Goal: Task Accomplishment & Management: Complete application form

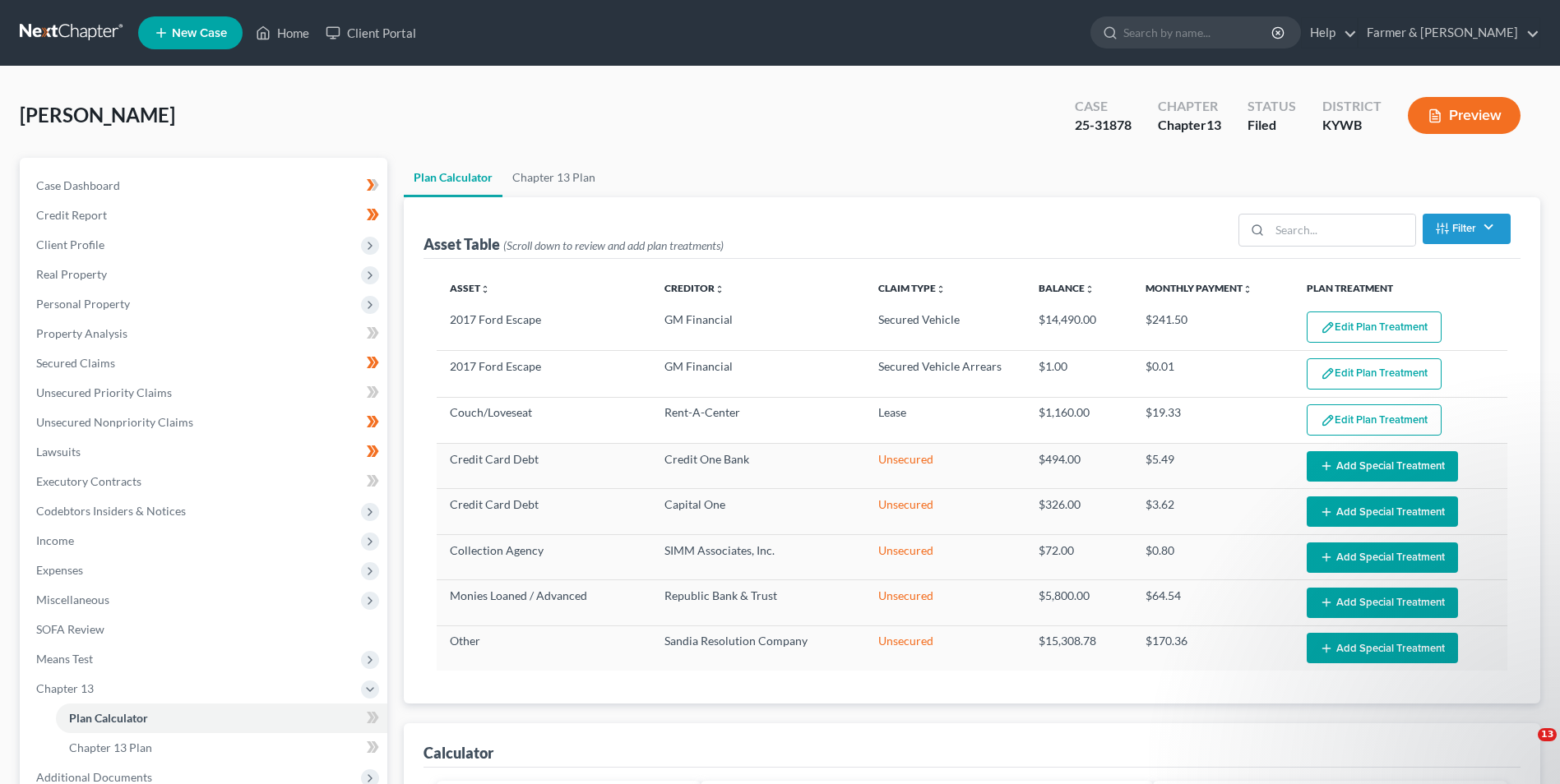
select select "59"
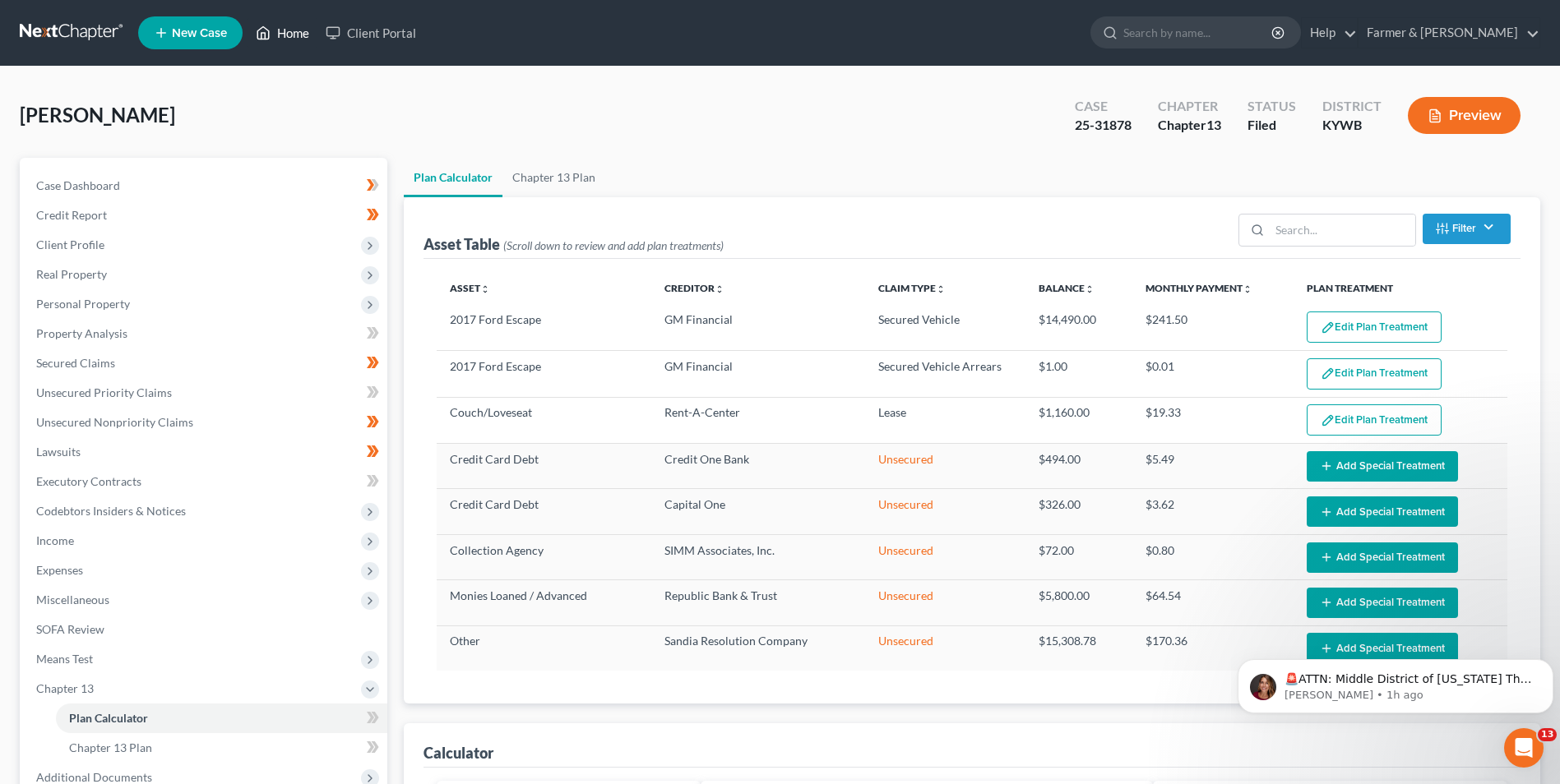
click at [282, 27] on link "Home" at bounding box center [282, 32] width 70 height 30
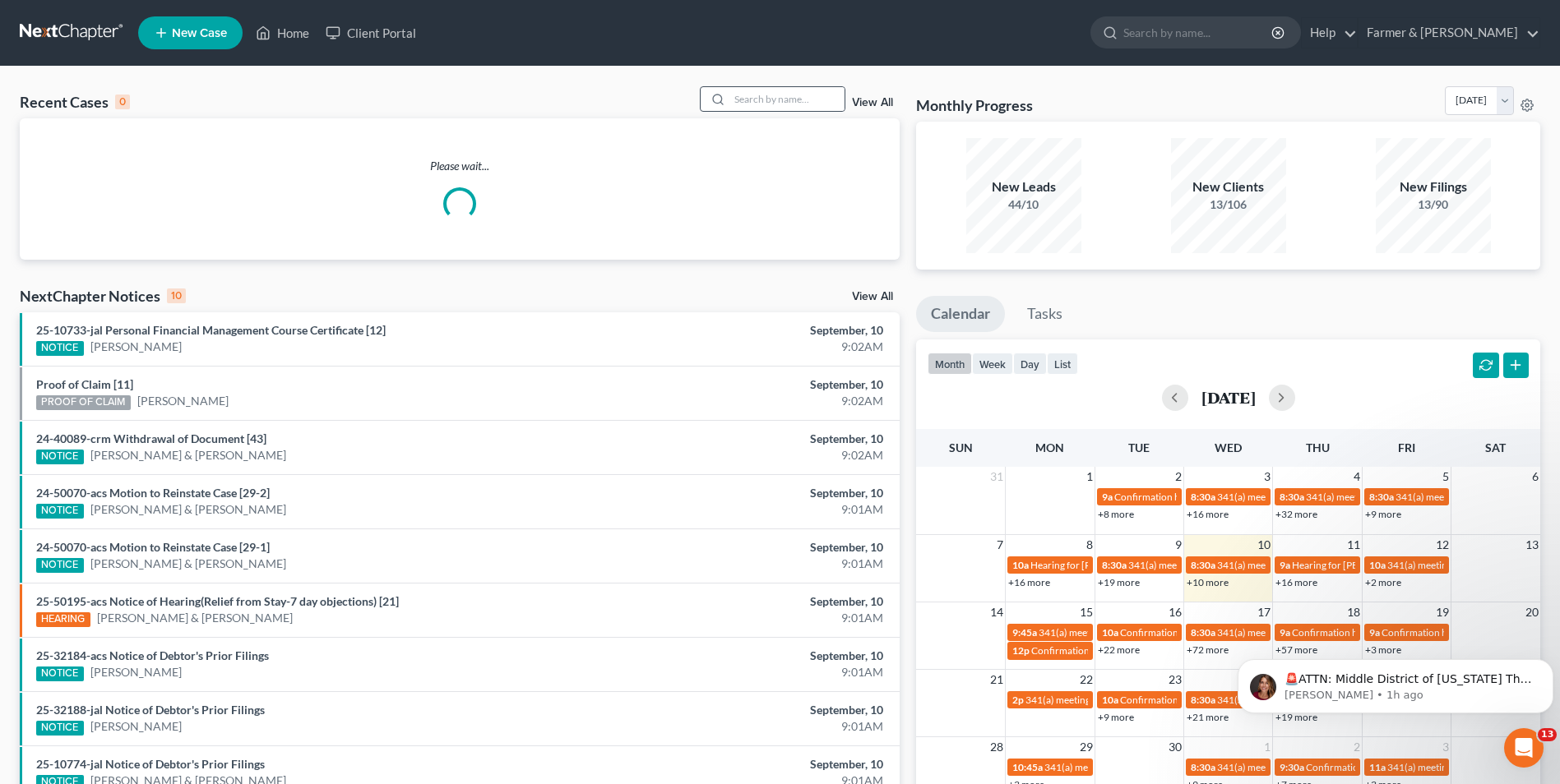
click at [795, 86] on div at bounding box center [772, 99] width 146 height 25
click at [793, 94] on input "search" at bounding box center [787, 99] width 115 height 24
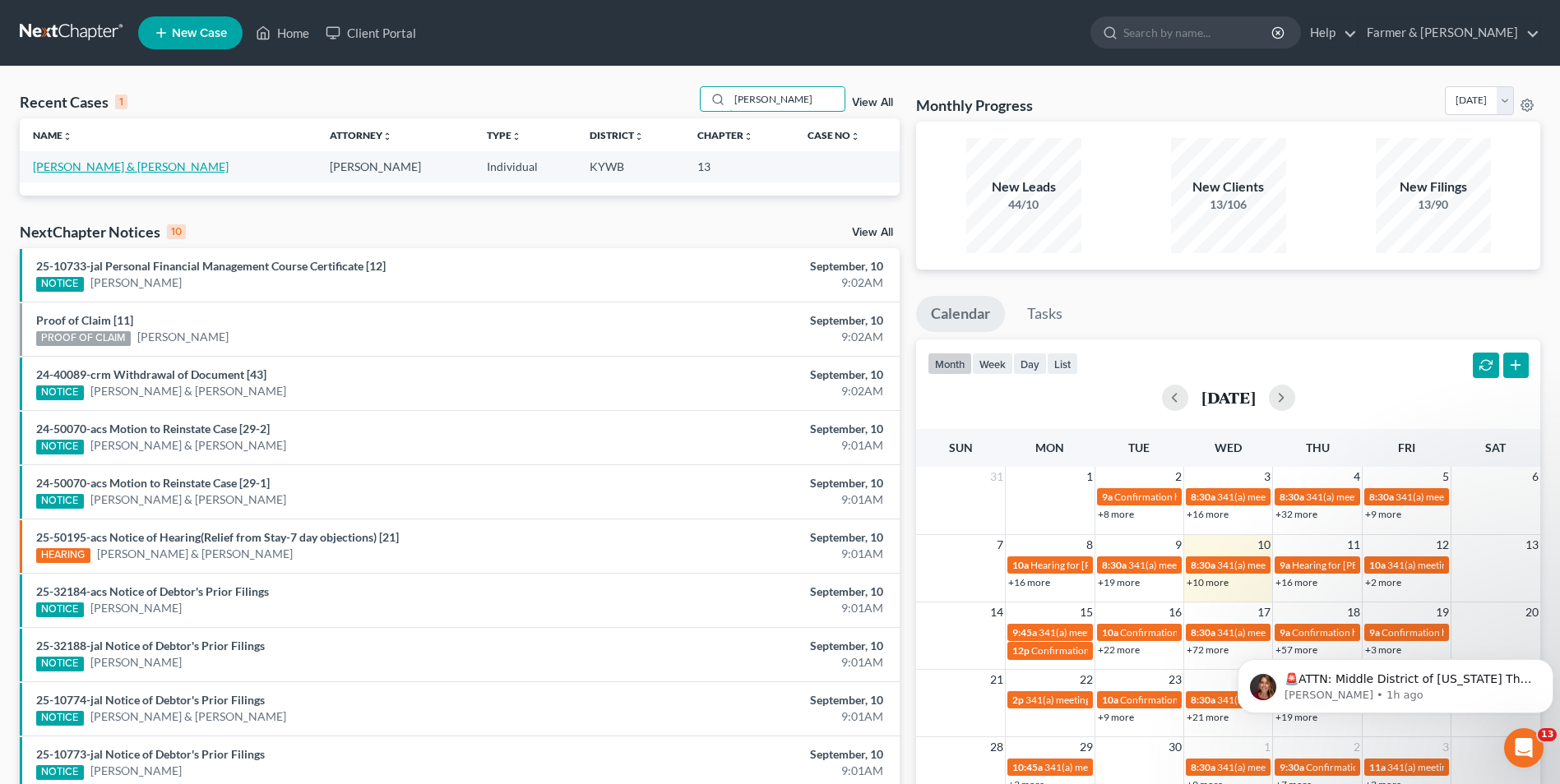
type input "[PERSON_NAME]"
click at [87, 168] on link "[PERSON_NAME] & [PERSON_NAME]" at bounding box center [131, 167] width 195 height 14
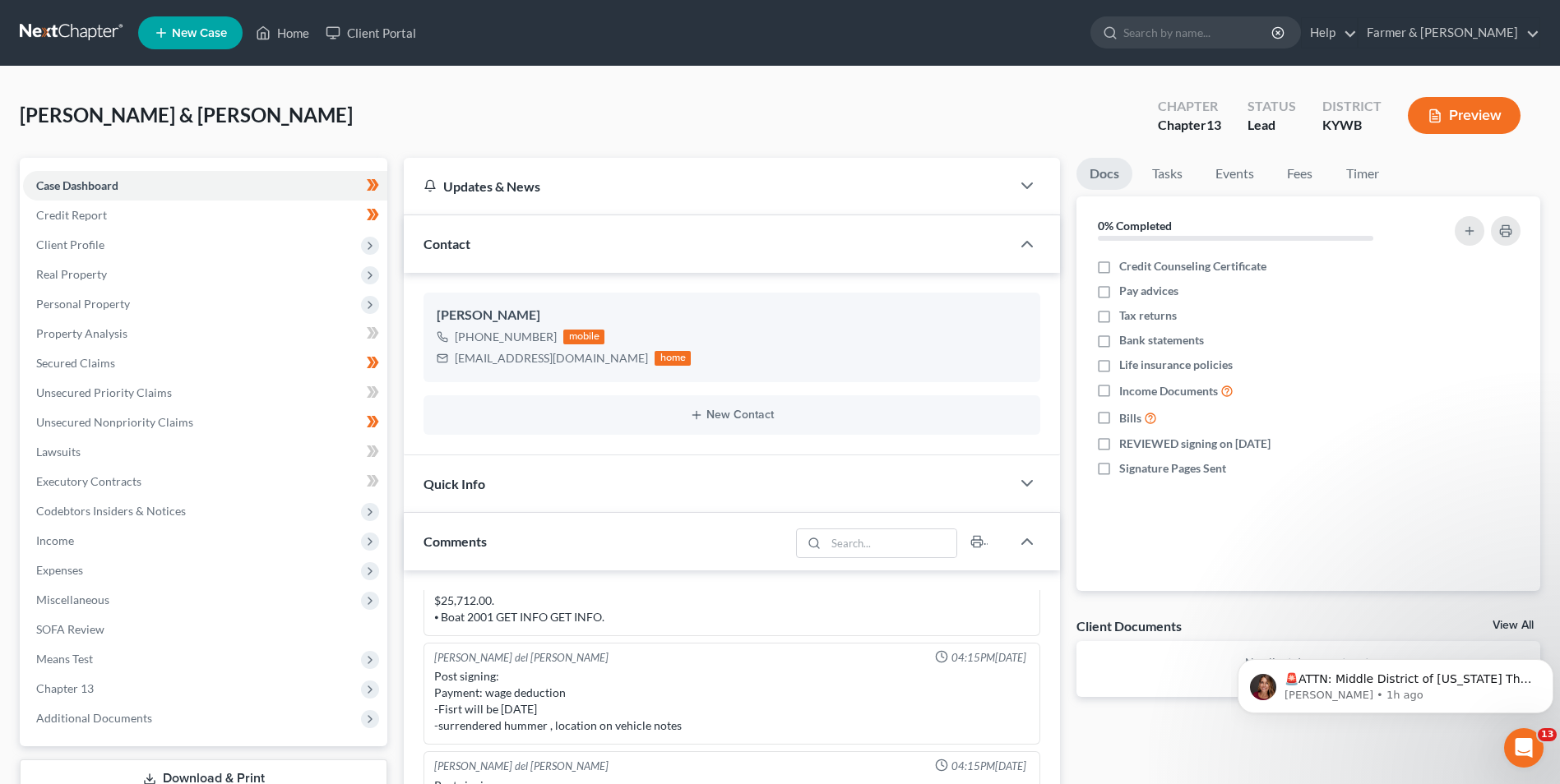
scroll to position [82, 0]
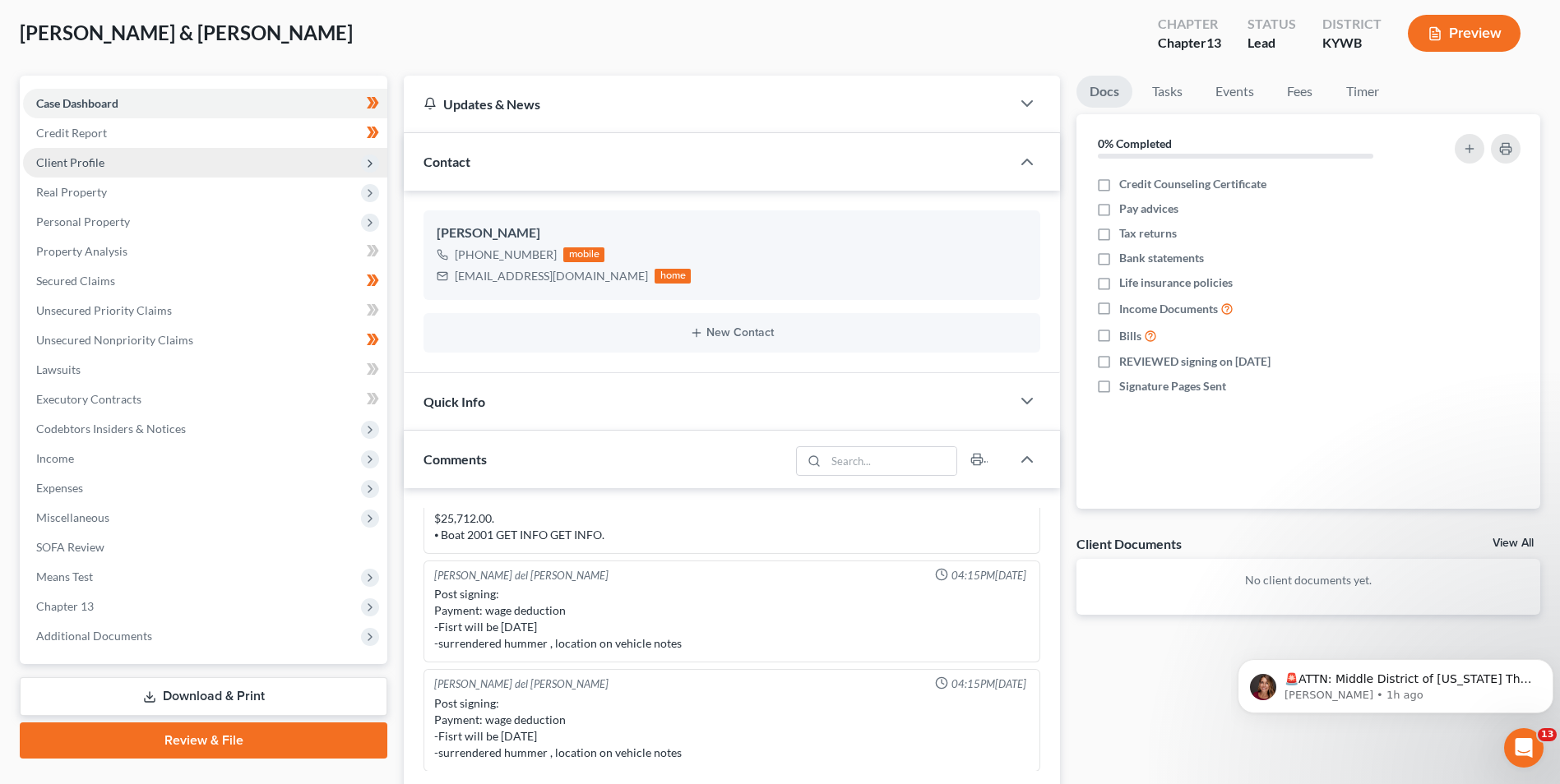
click at [82, 167] on span "Client Profile" at bounding box center [70, 162] width 68 height 14
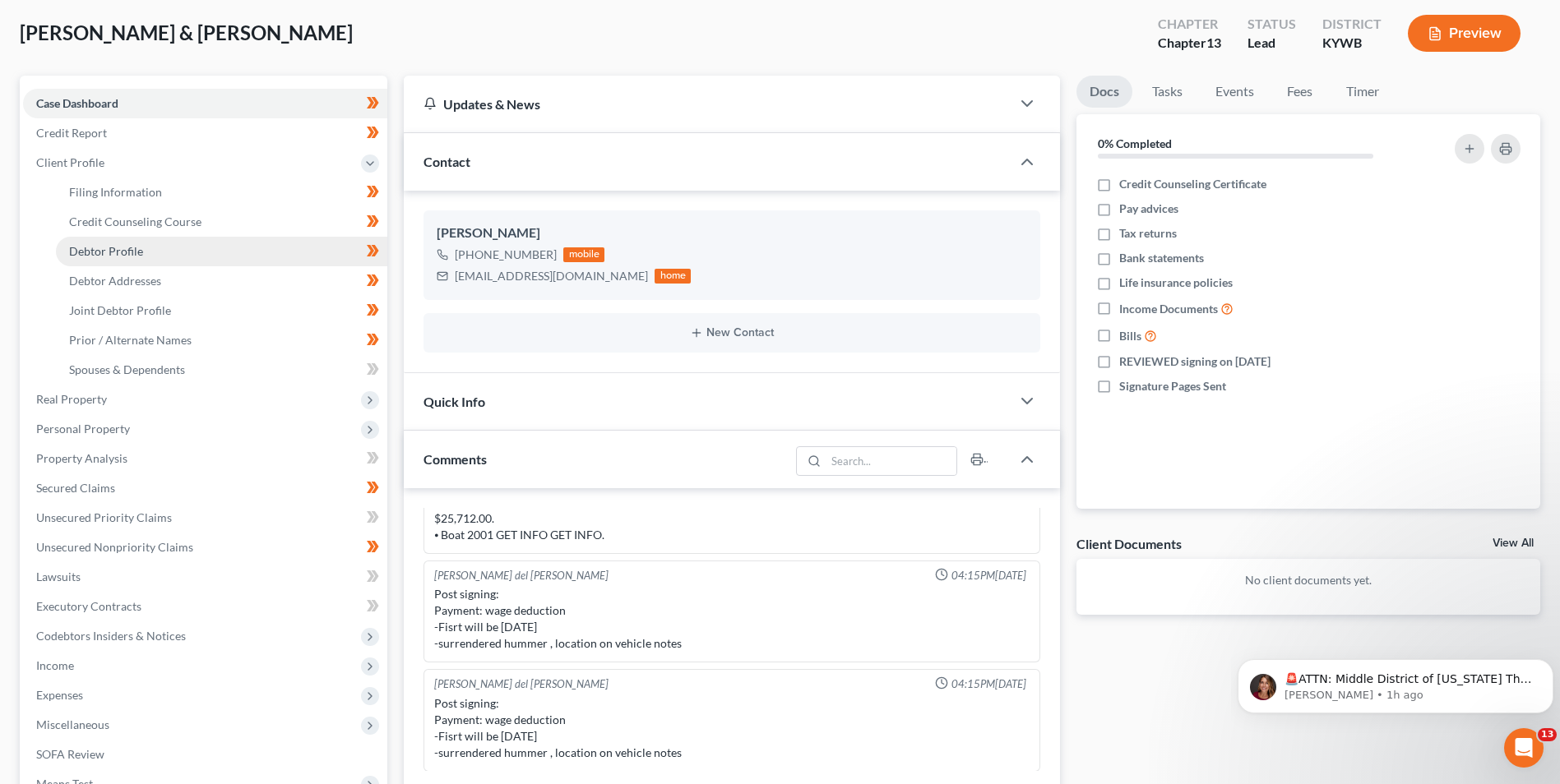
click at [134, 258] on link "Debtor Profile" at bounding box center [221, 251] width 332 height 30
select select "1"
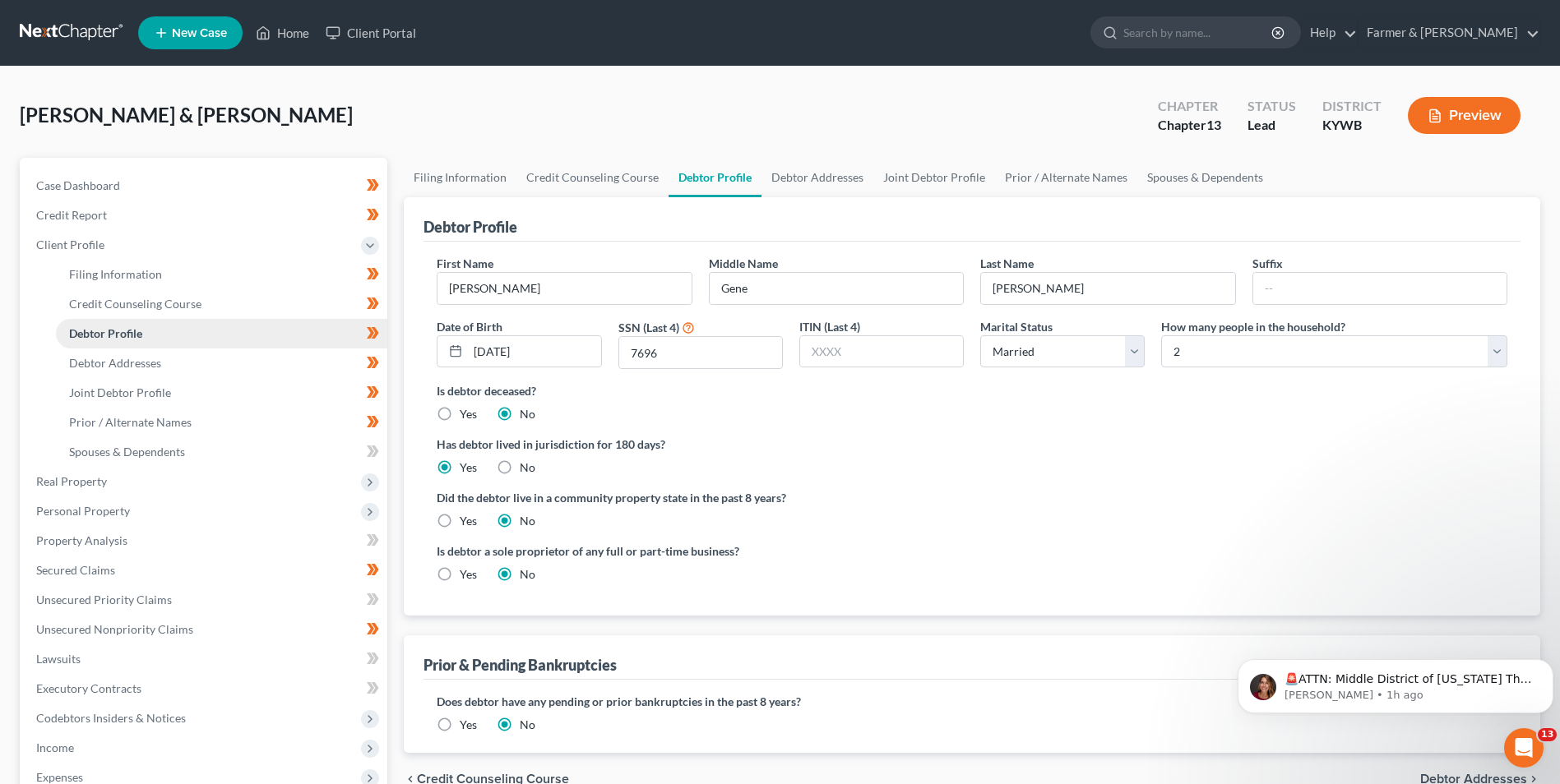
radio input "true"
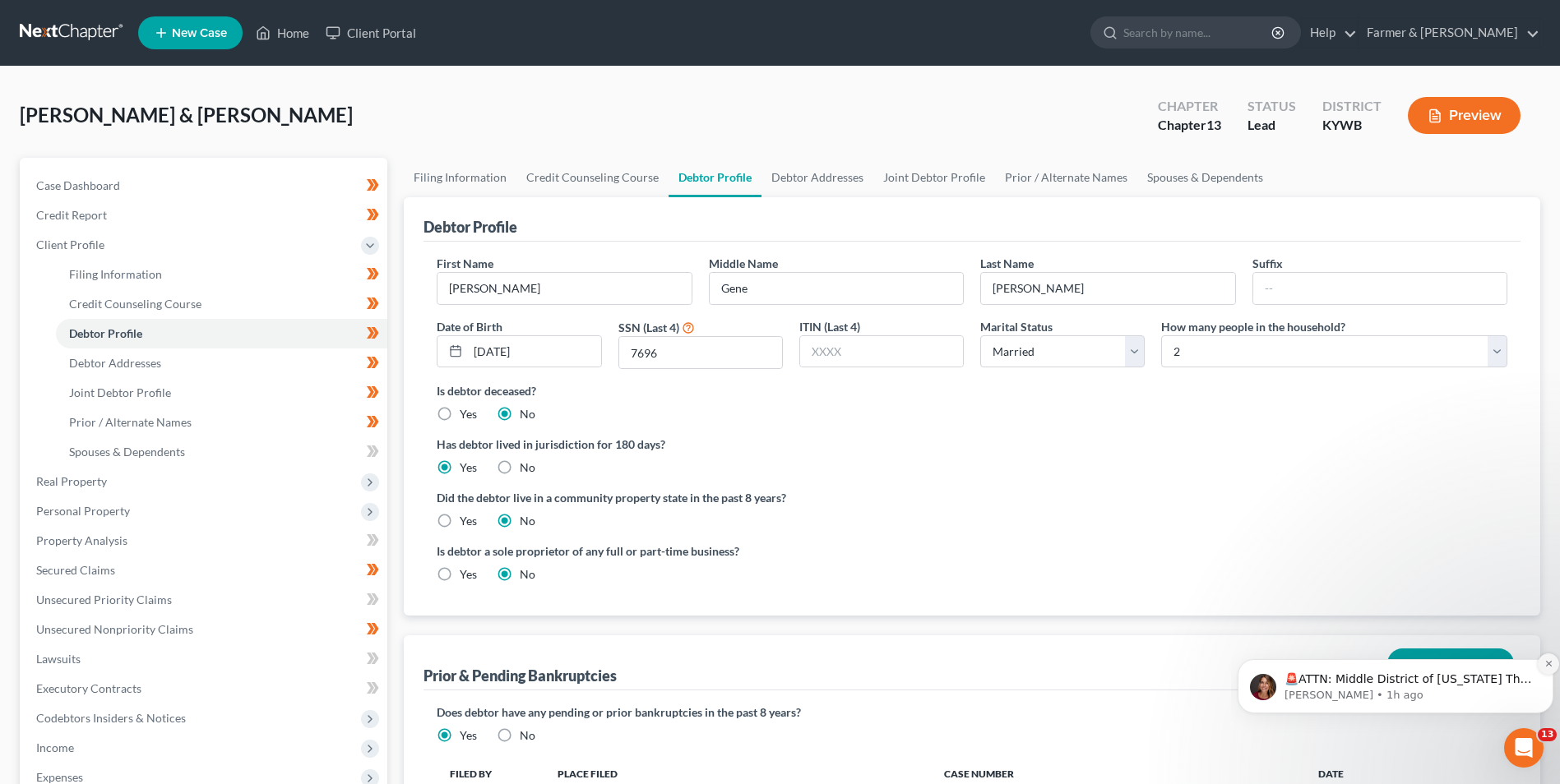
click at [1545, 660] on icon "Dismiss notification" at bounding box center [1548, 664] width 9 height 9
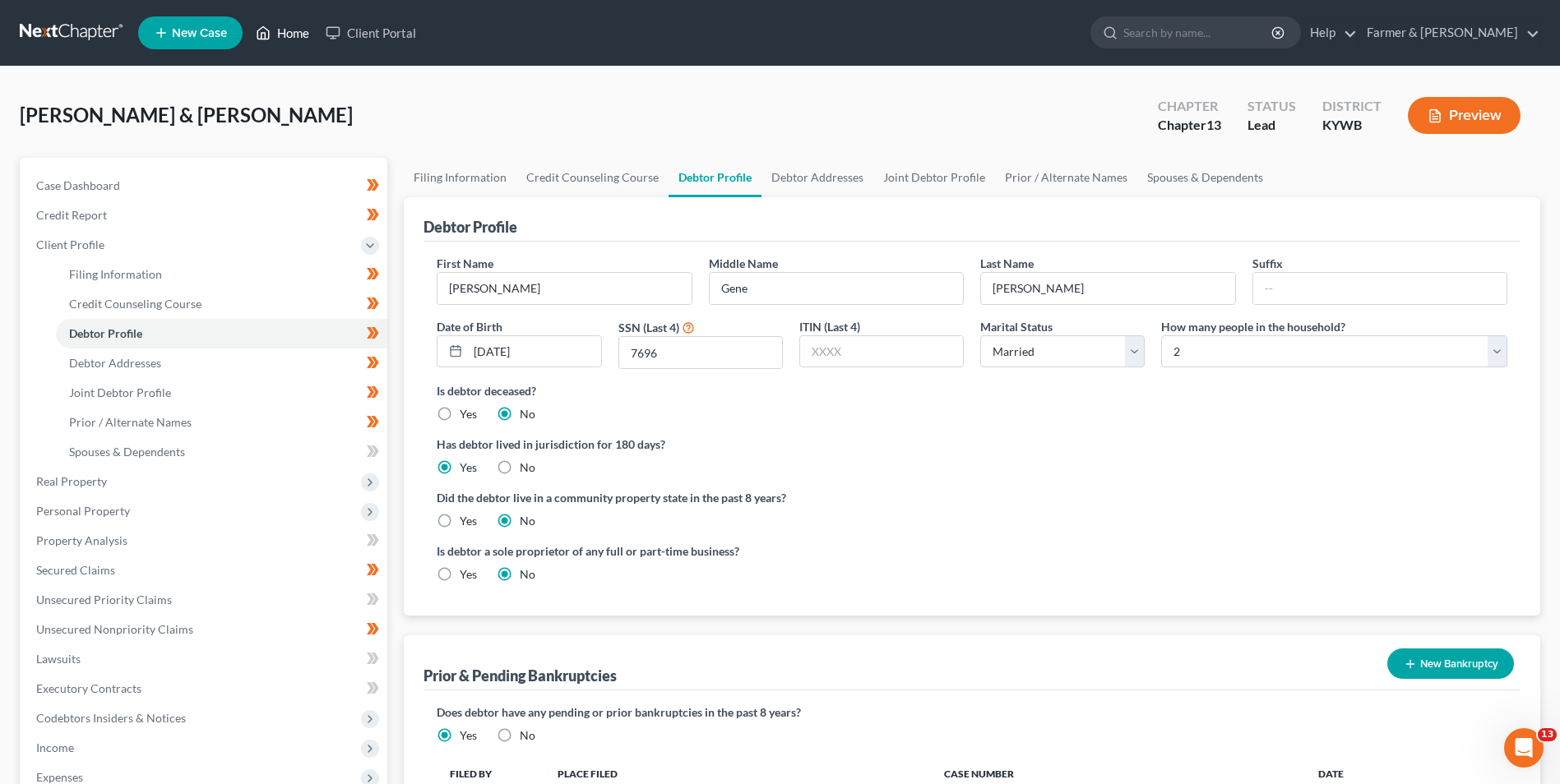
click at [293, 33] on link "Home" at bounding box center [282, 32] width 70 height 30
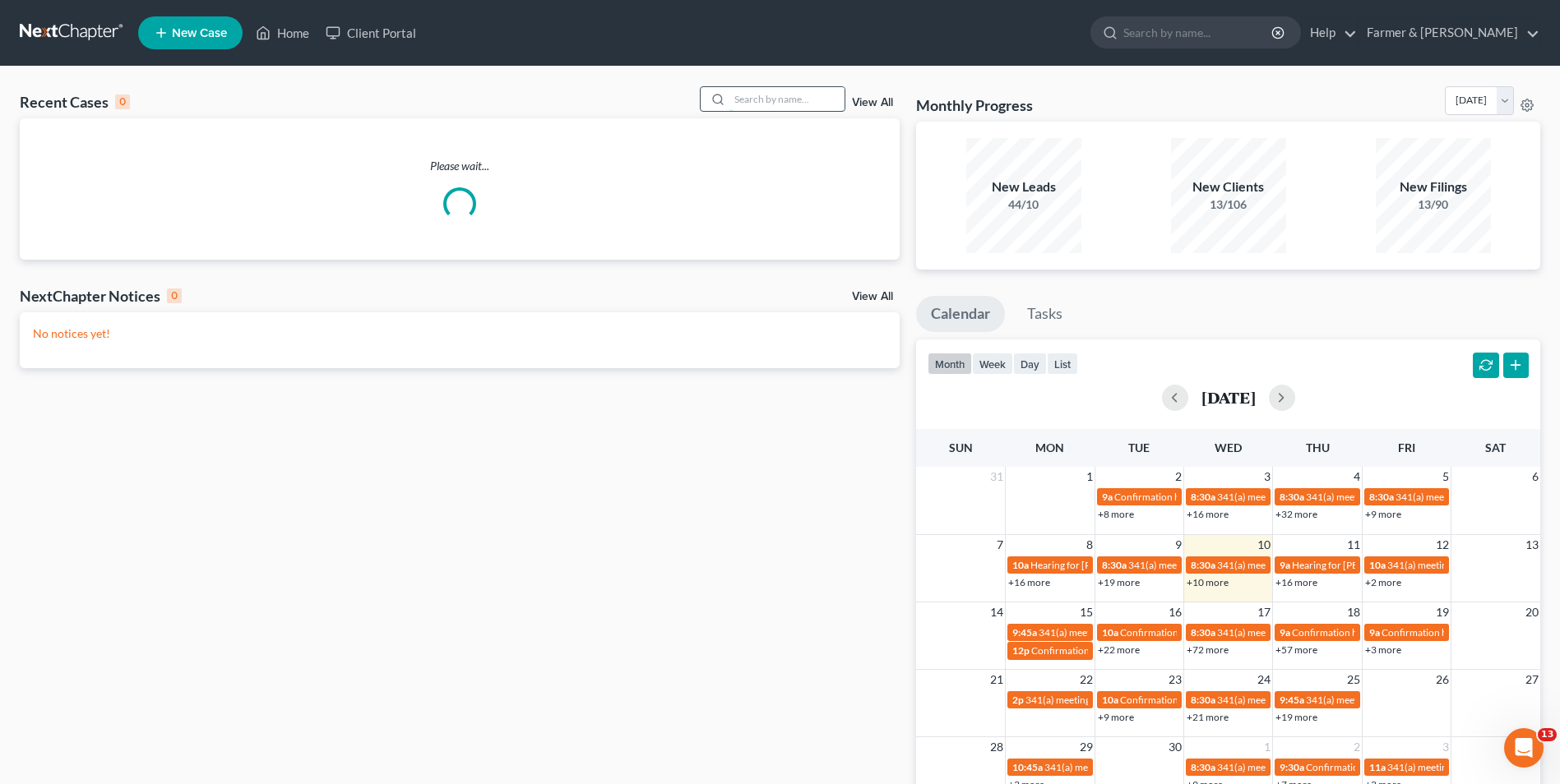
click at [757, 95] on input "search" at bounding box center [787, 99] width 115 height 24
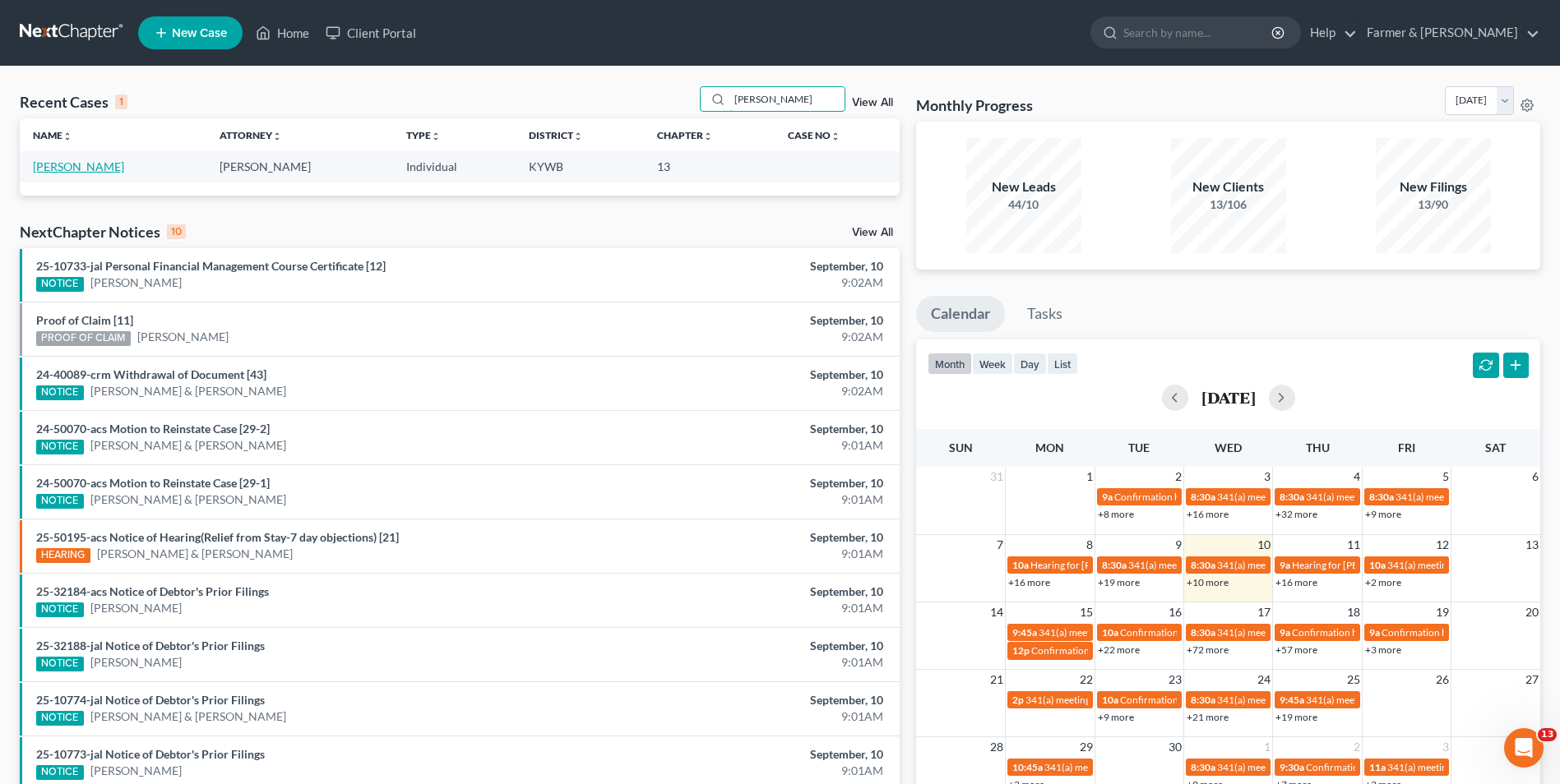
type input "[PERSON_NAME]"
click at [98, 174] on link "[PERSON_NAME]" at bounding box center [79, 167] width 91 height 14
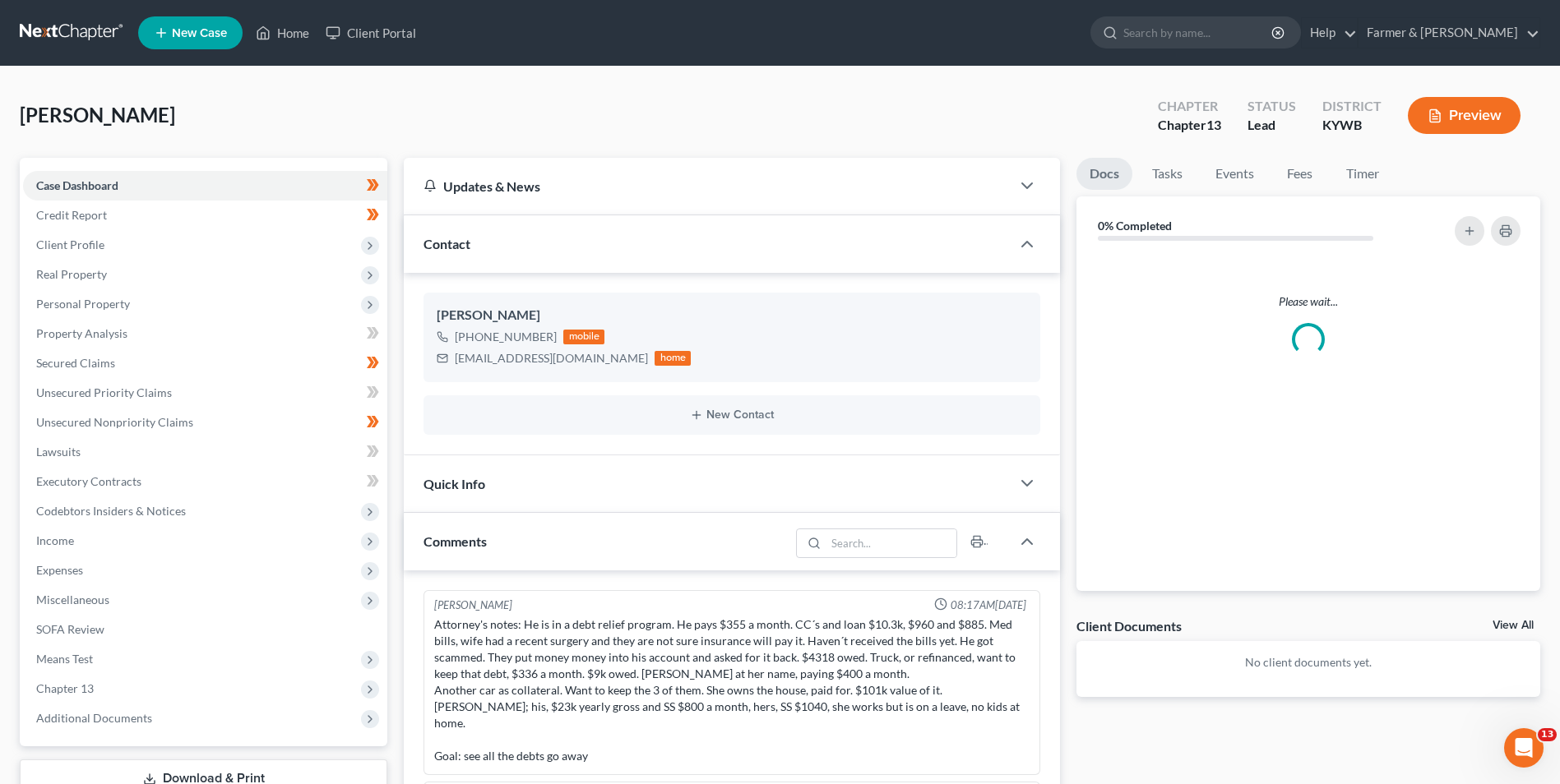
scroll to position [370, 0]
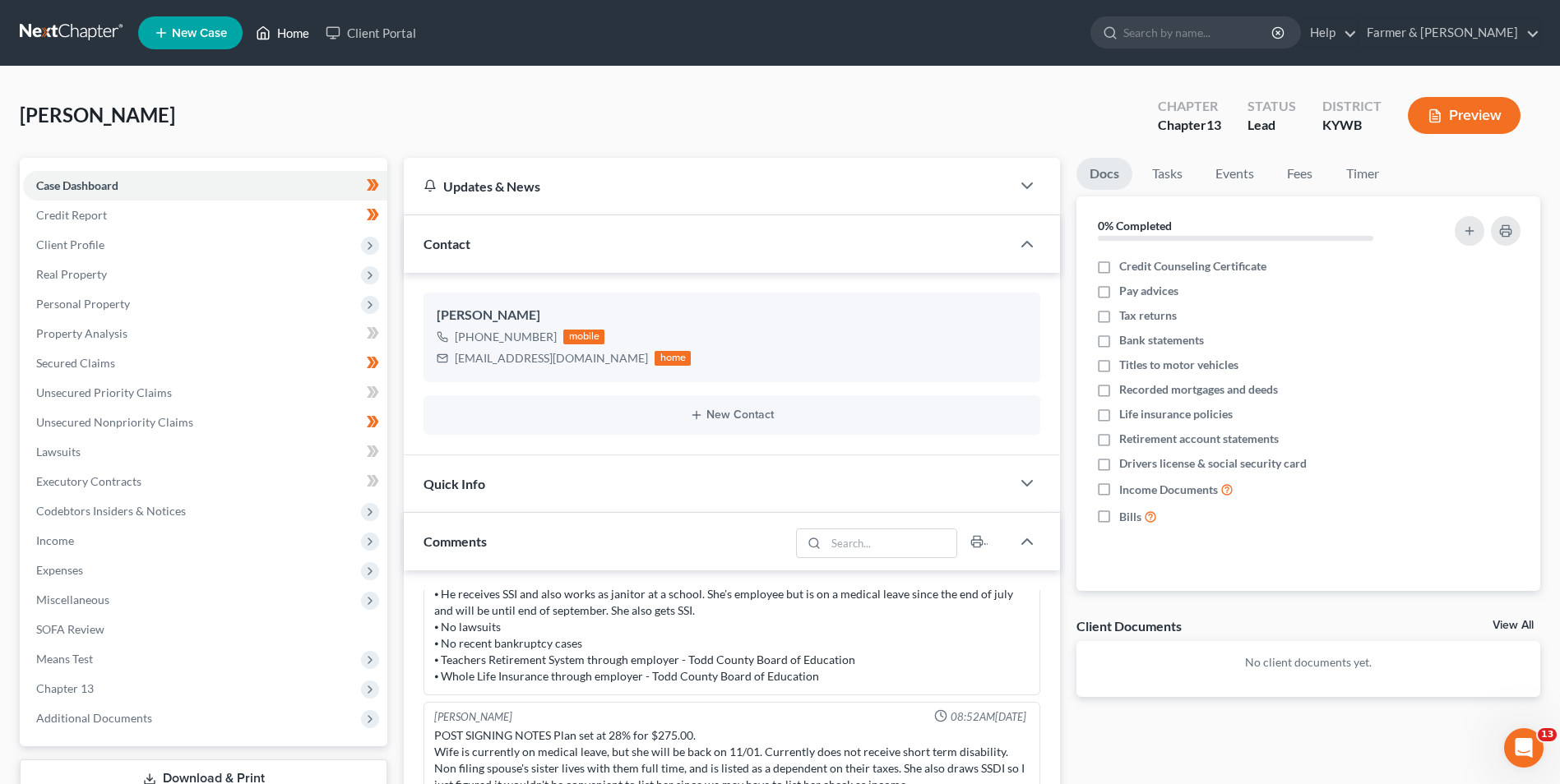
click at [301, 27] on link "Home" at bounding box center [282, 32] width 70 height 30
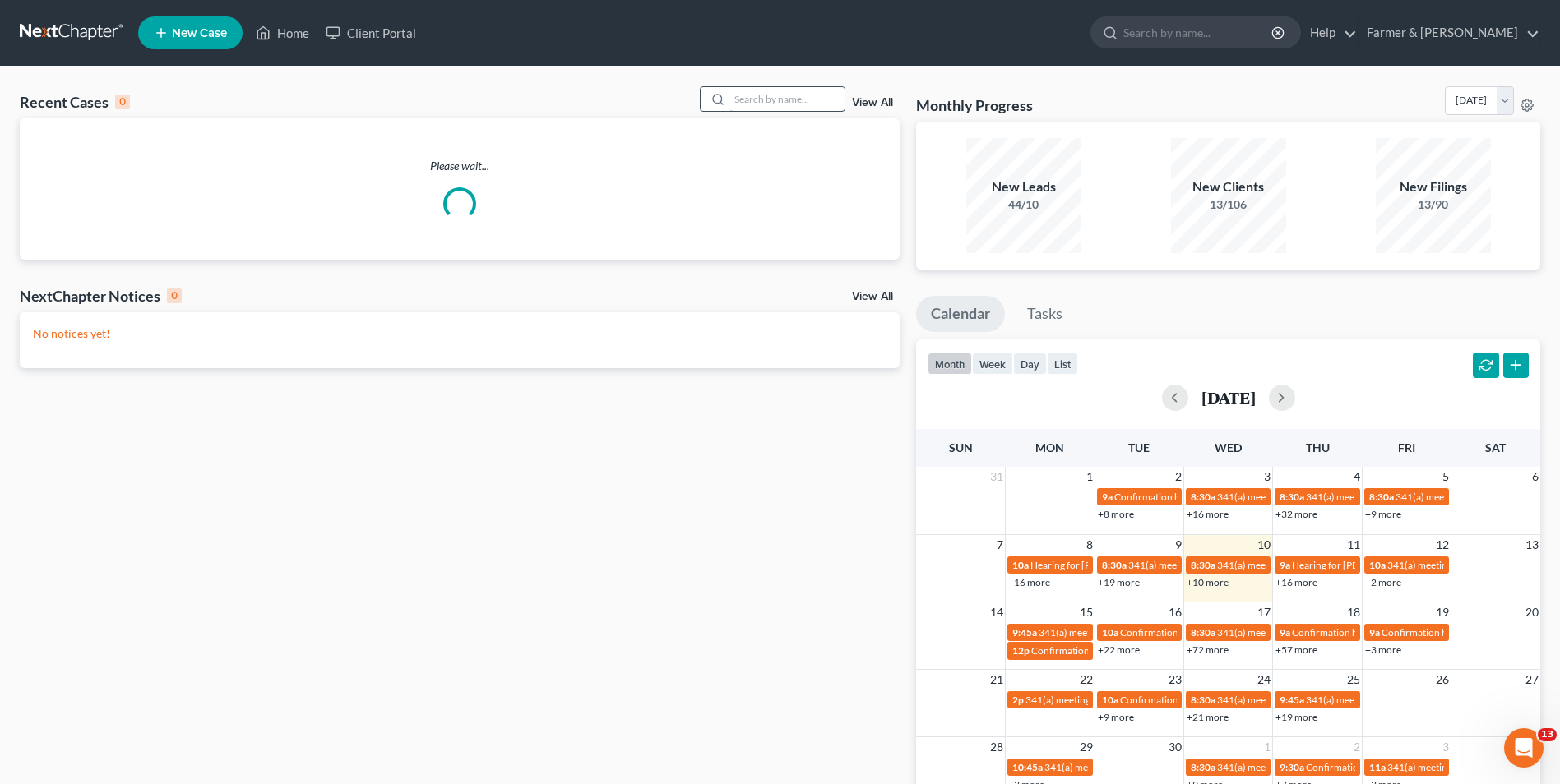
click at [737, 95] on div at bounding box center [772, 99] width 146 height 25
click at [759, 95] on input "search" at bounding box center [787, 99] width 115 height 24
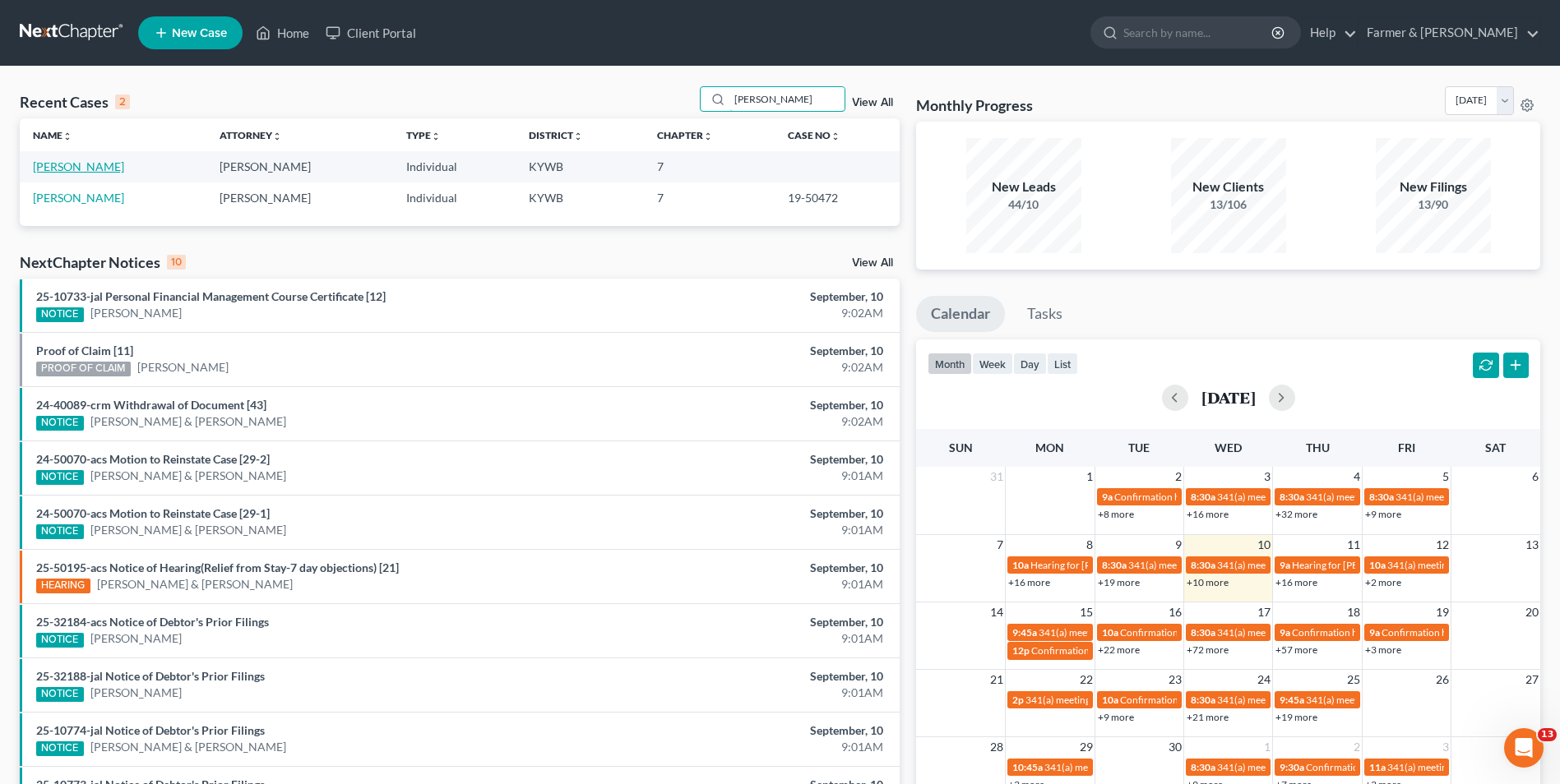
type input "[PERSON_NAME]"
click at [96, 166] on link "[PERSON_NAME]" at bounding box center [79, 167] width 91 height 14
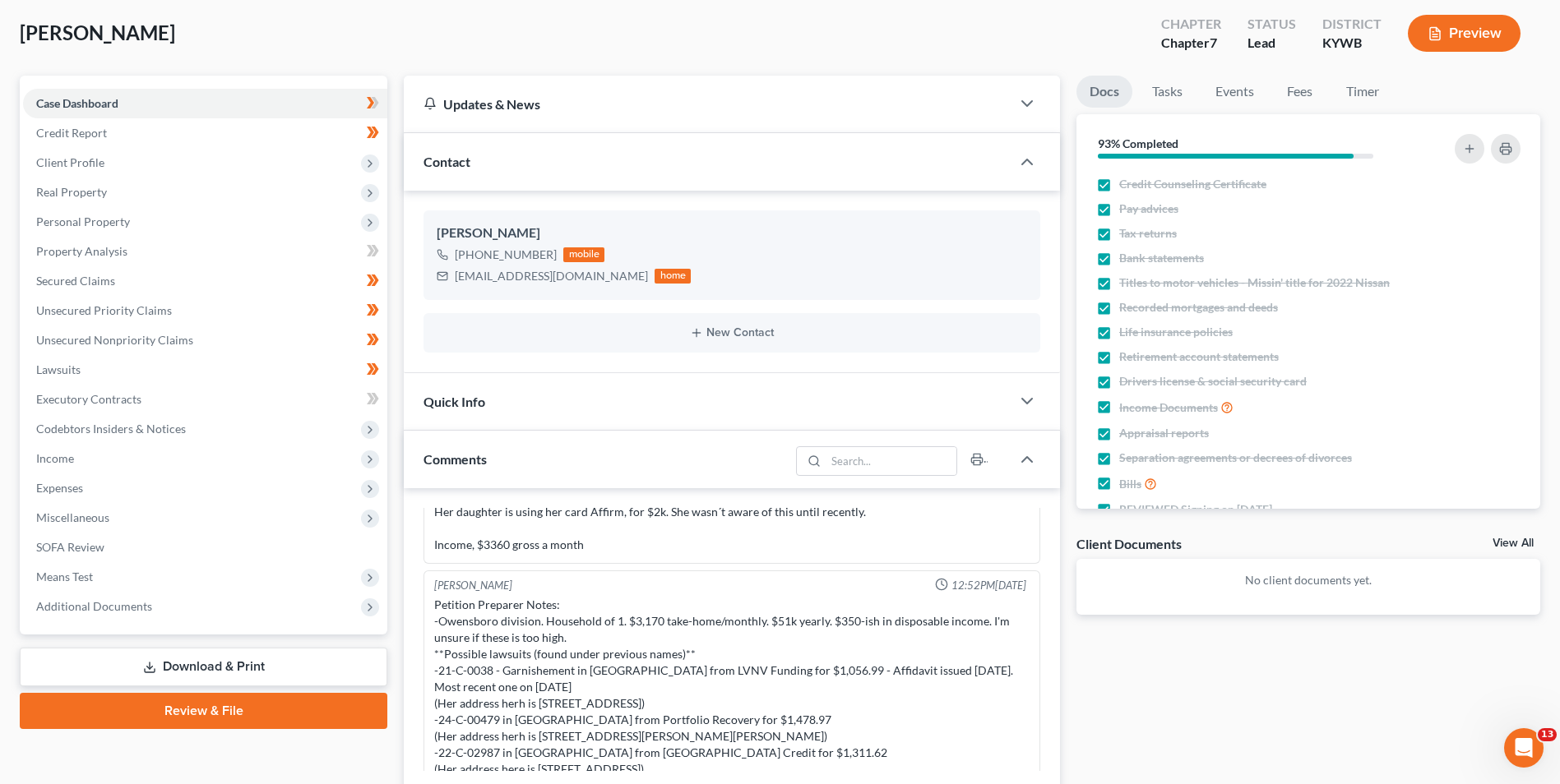
scroll to position [310, 0]
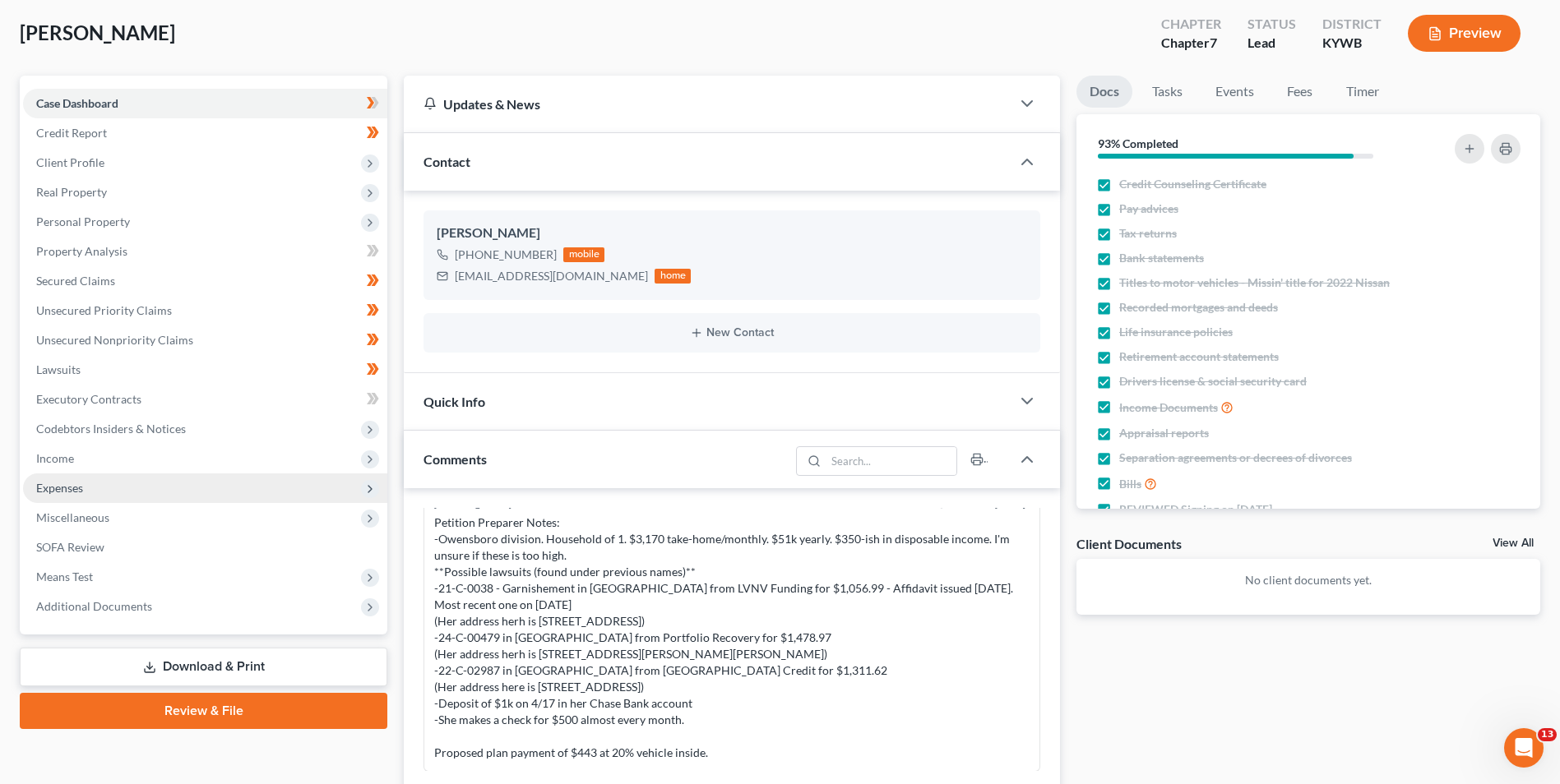
click at [55, 483] on span "Expenses" at bounding box center [59, 488] width 47 height 14
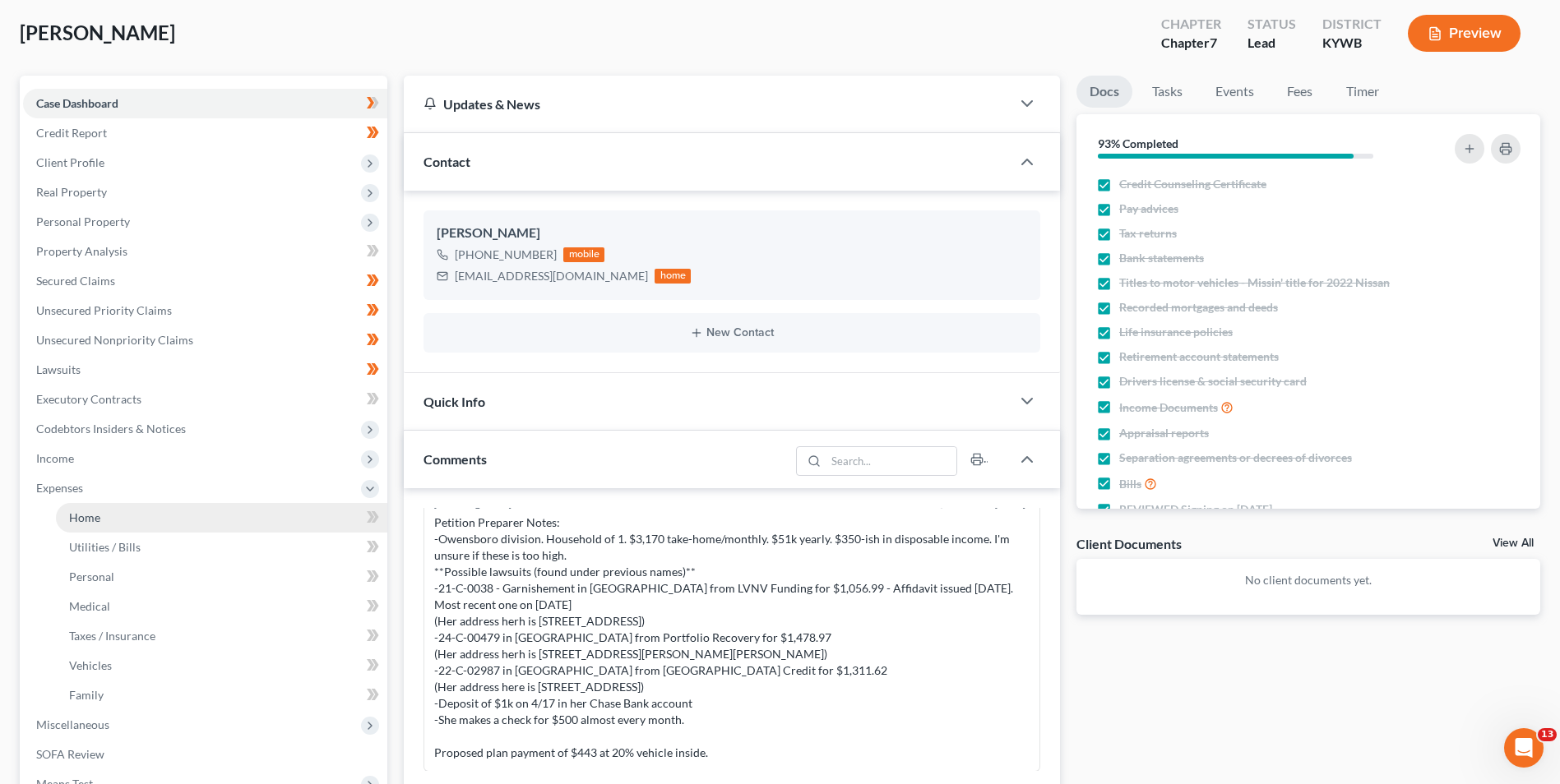
click at [100, 523] on span "Home" at bounding box center [84, 518] width 31 height 14
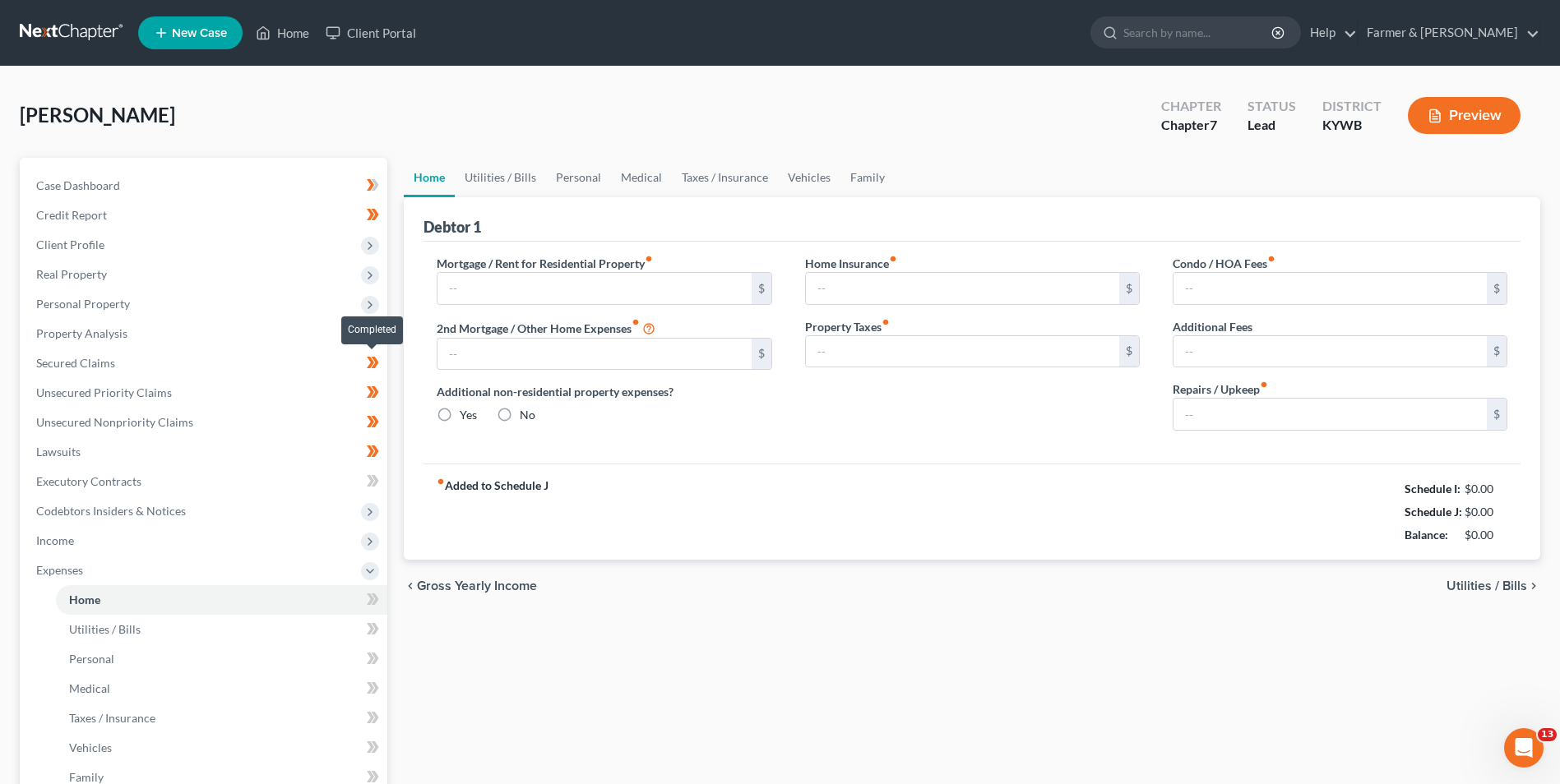
type input "500.00"
type input "0.00"
radio input "true"
type input "56.00"
type input "0.00"
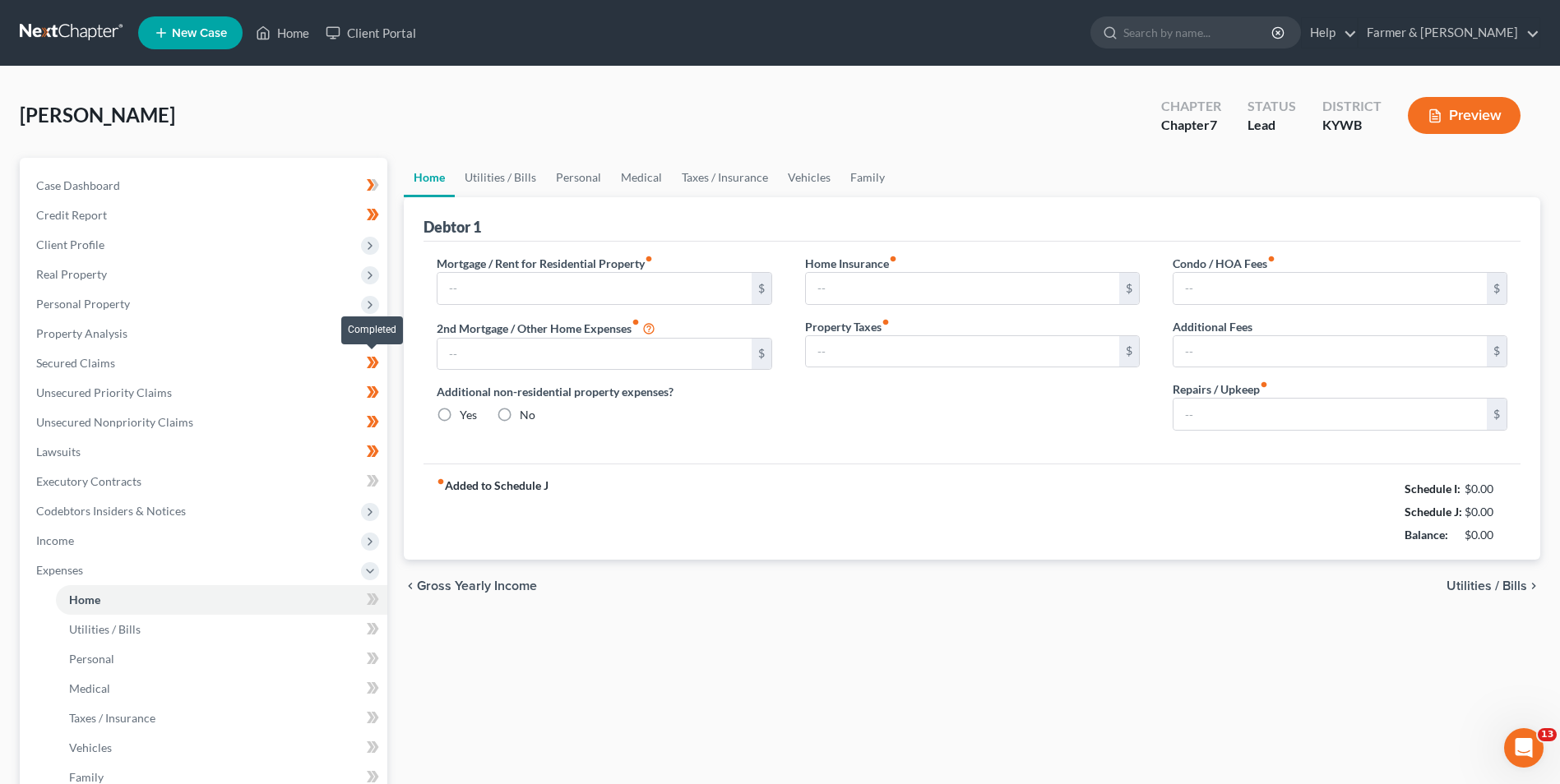
type input "0.00"
type input "50.00"
type input "500.00"
type input "0.00"
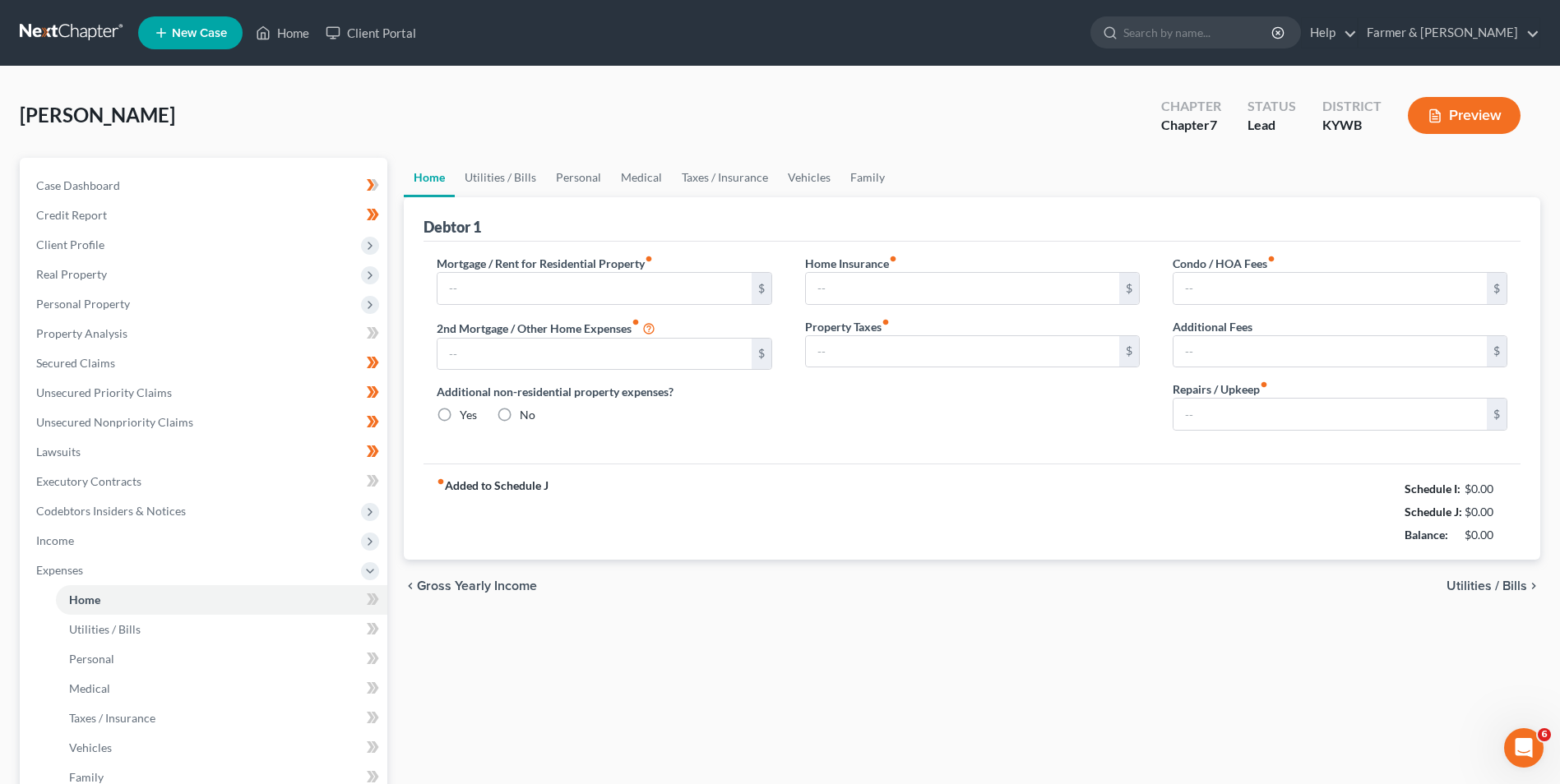
radio input "true"
type input "56.00"
type input "0.00"
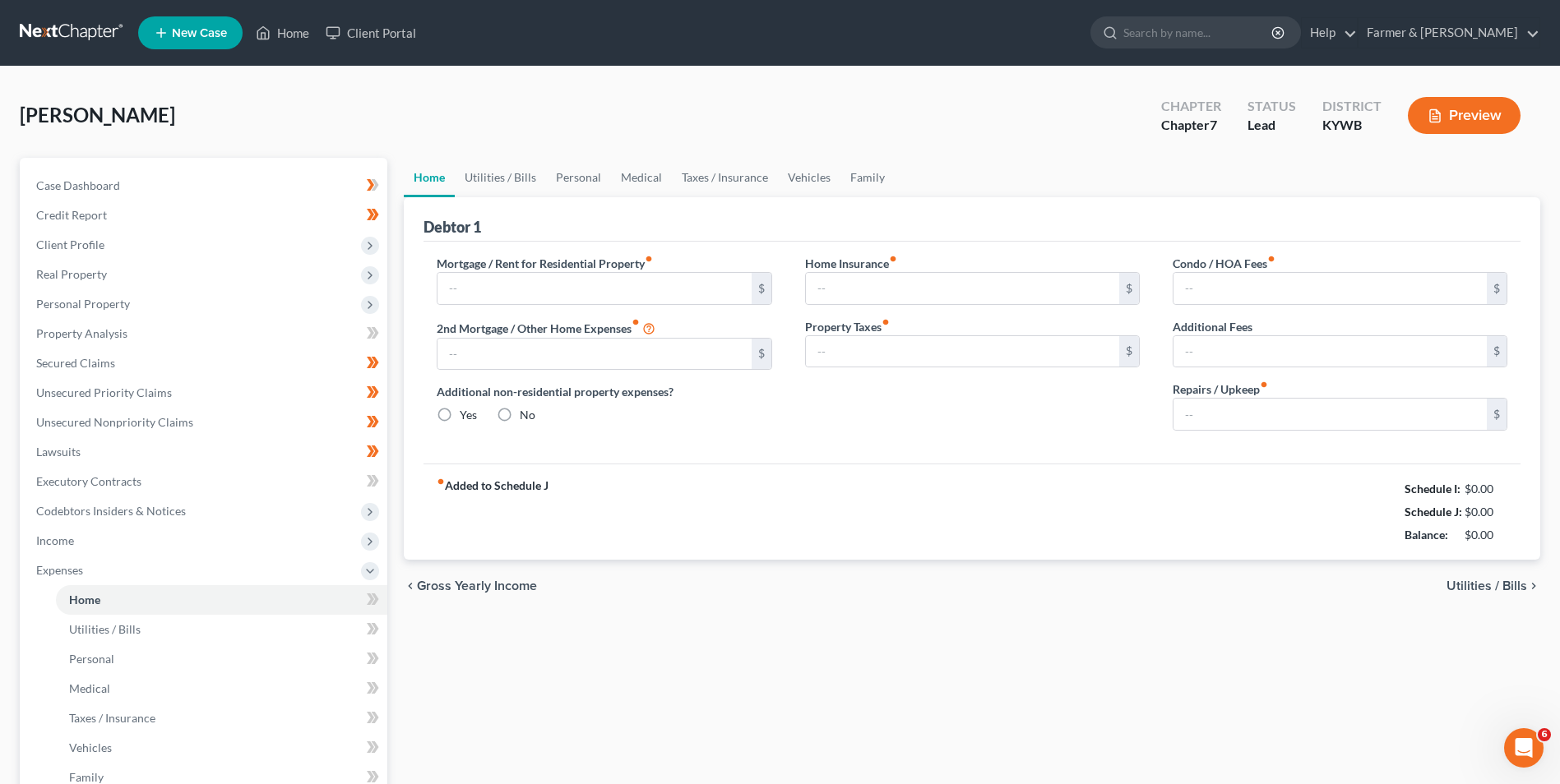
type input "50.00"
click at [813, 185] on link "Vehicles" at bounding box center [810, 177] width 63 height 39
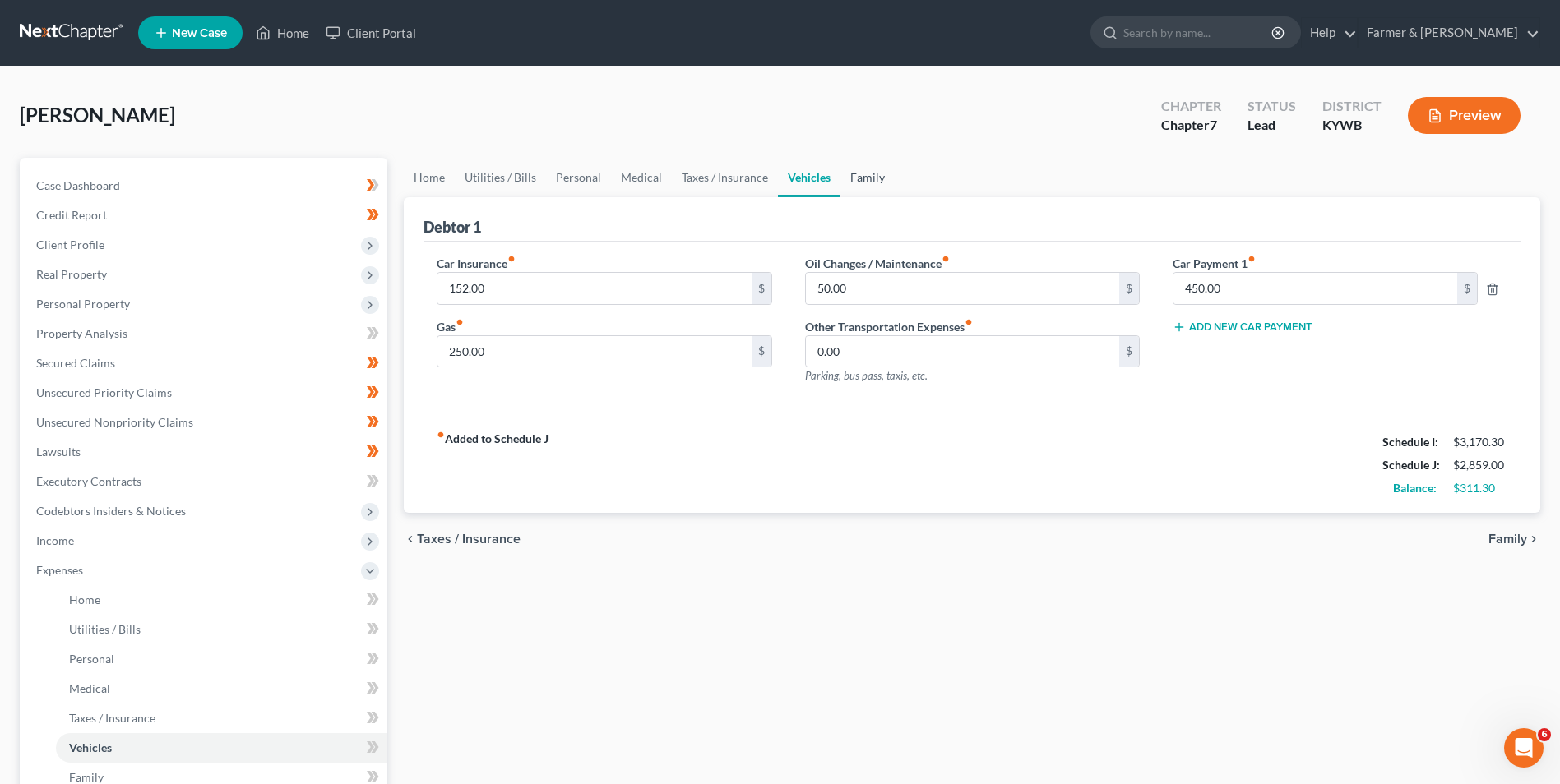
click at [853, 176] on link "Family" at bounding box center [867, 177] width 55 height 39
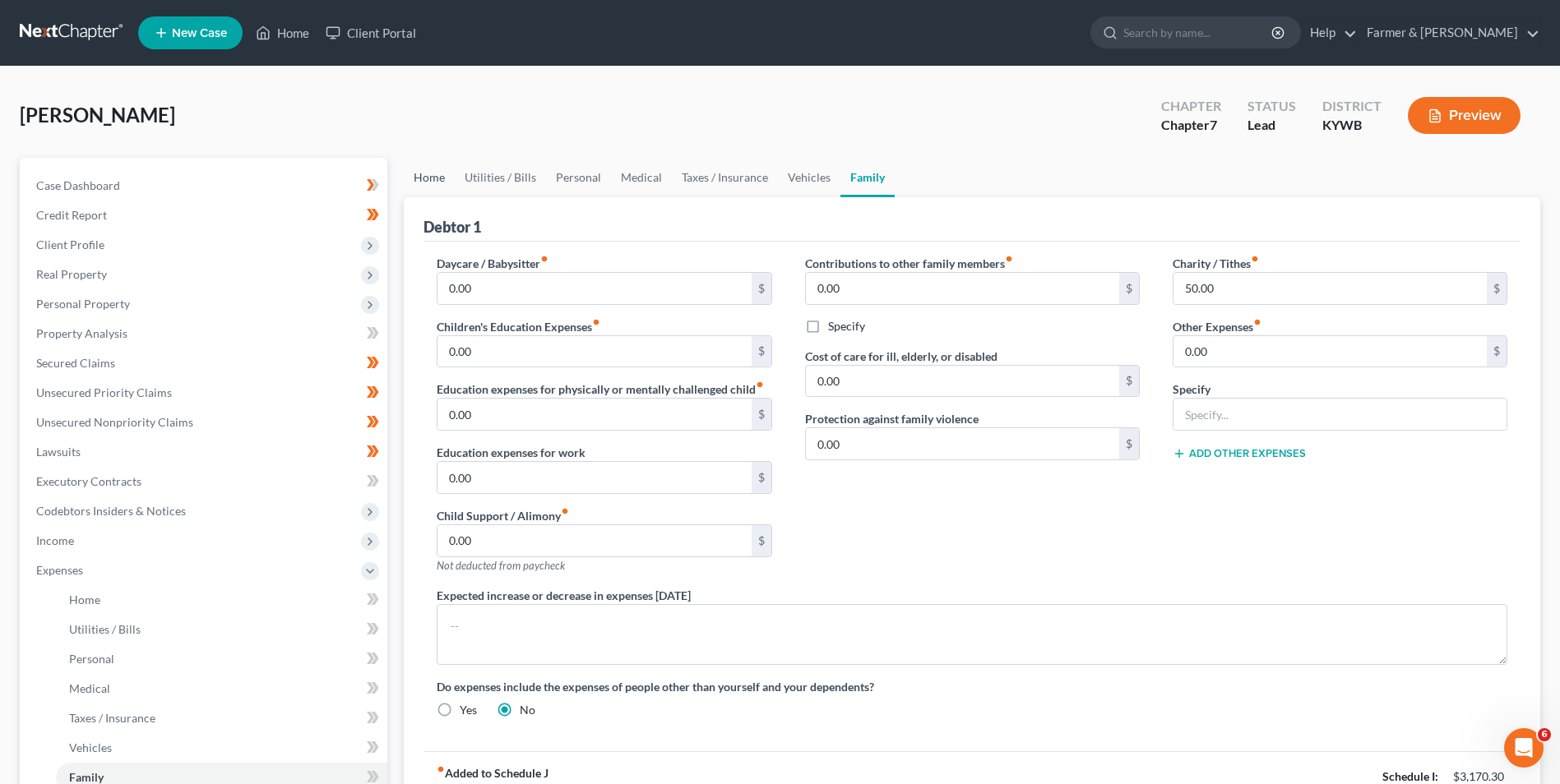
click at [417, 181] on link "Home" at bounding box center [429, 177] width 51 height 39
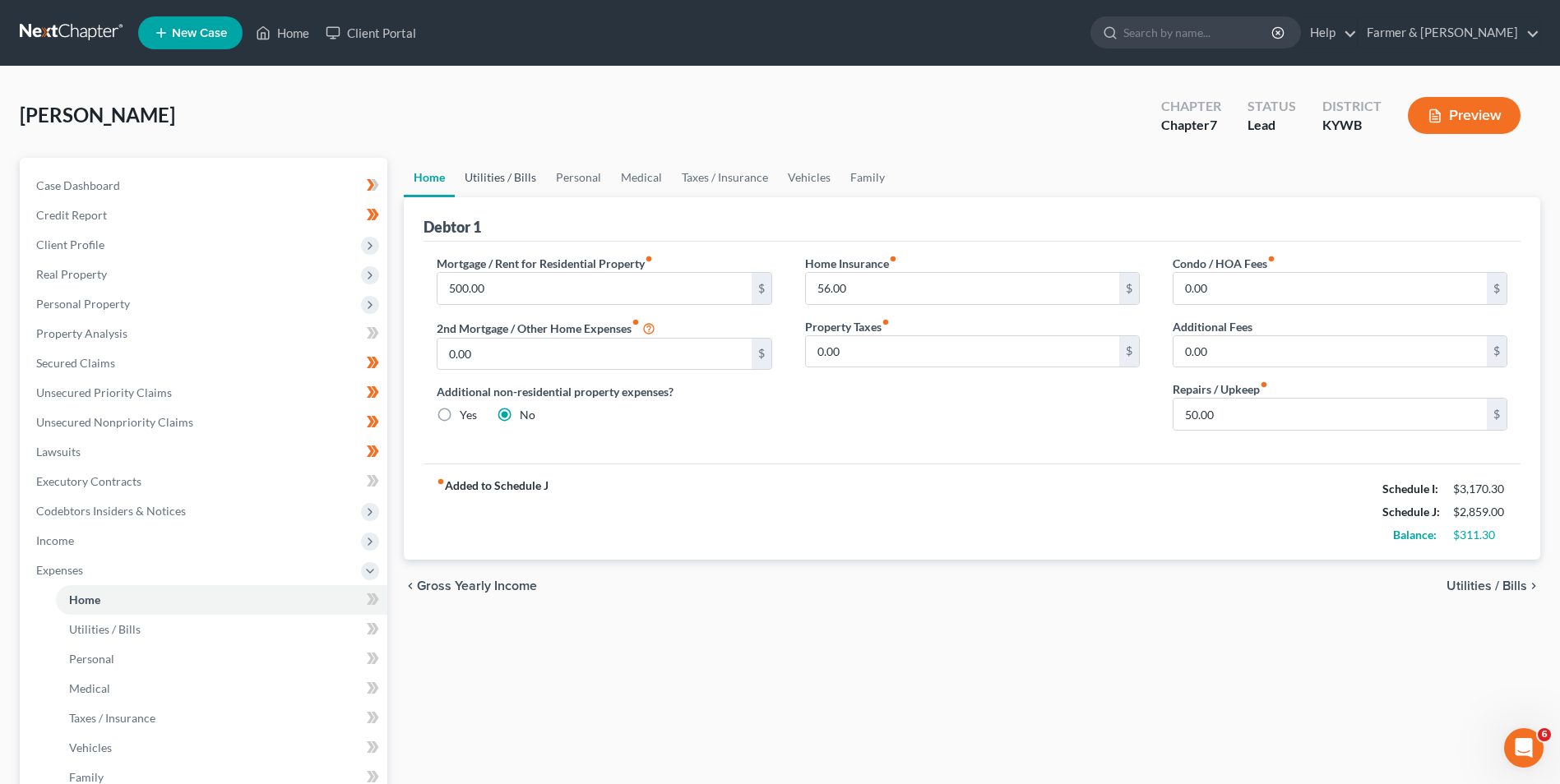
click at [520, 169] on link "Utilities / Bills" at bounding box center [500, 177] width 91 height 39
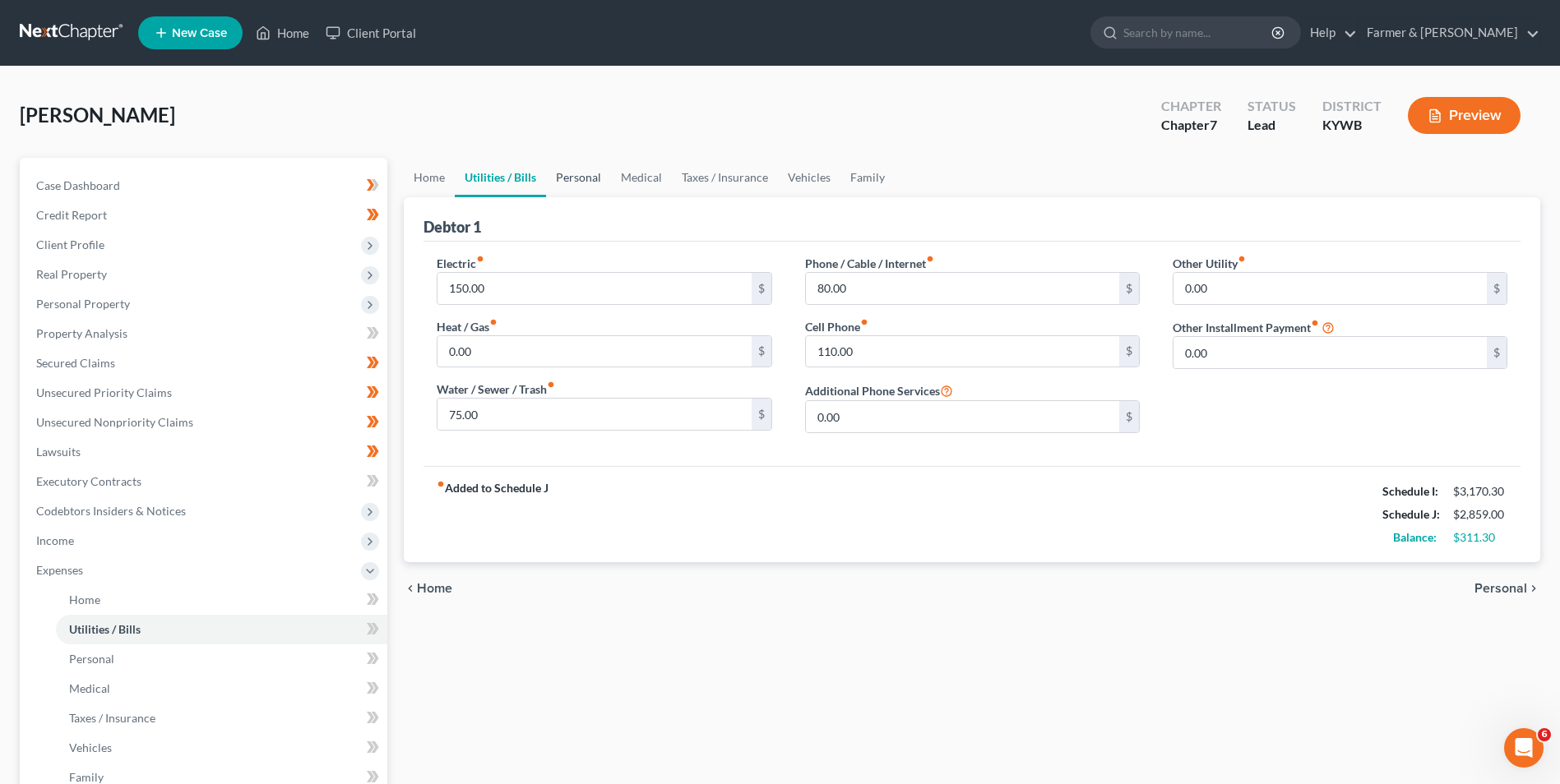
click at [580, 177] on link "Personal" at bounding box center [578, 177] width 65 height 39
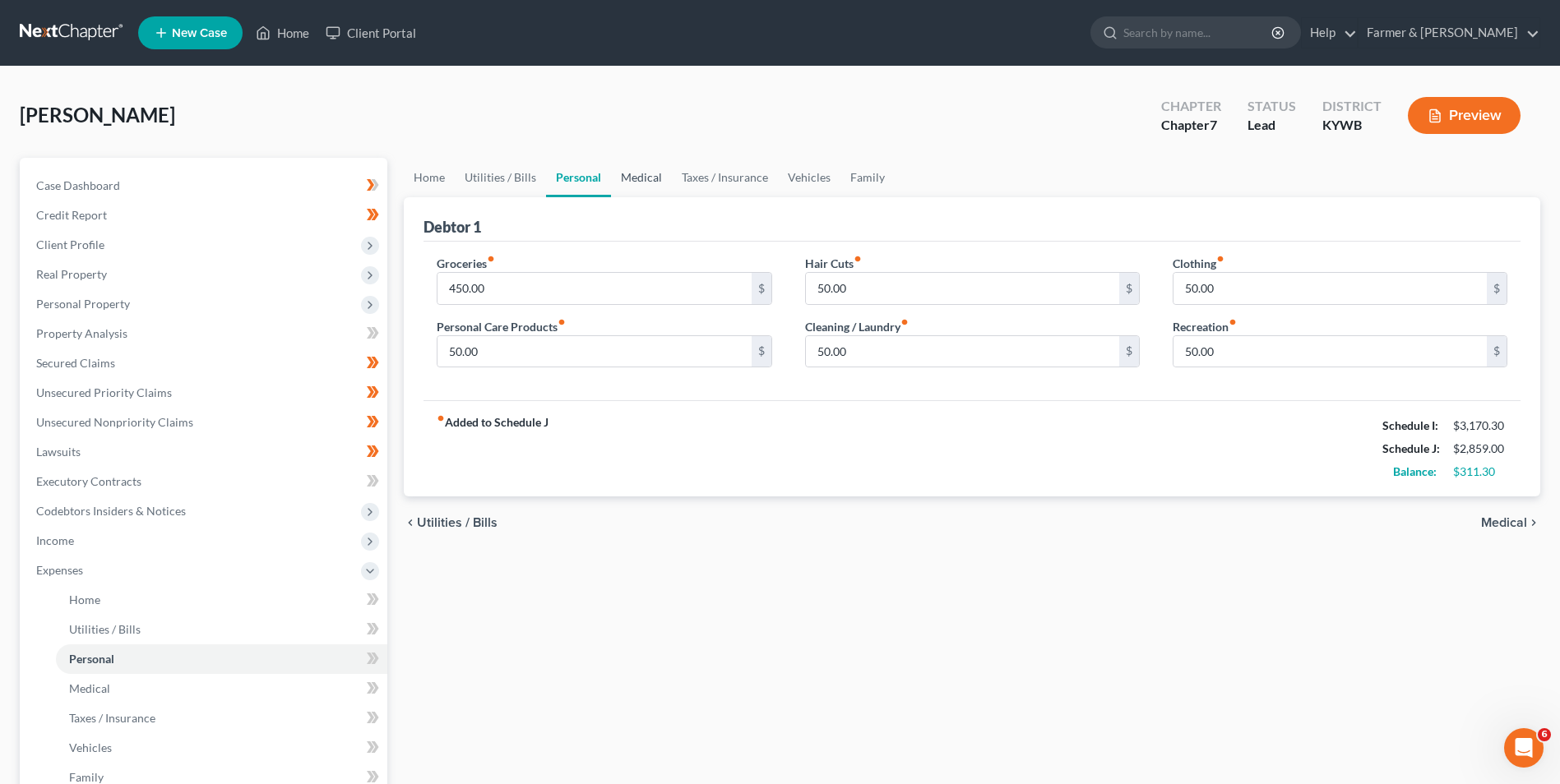
click at [634, 178] on link "Medical" at bounding box center [641, 177] width 61 height 39
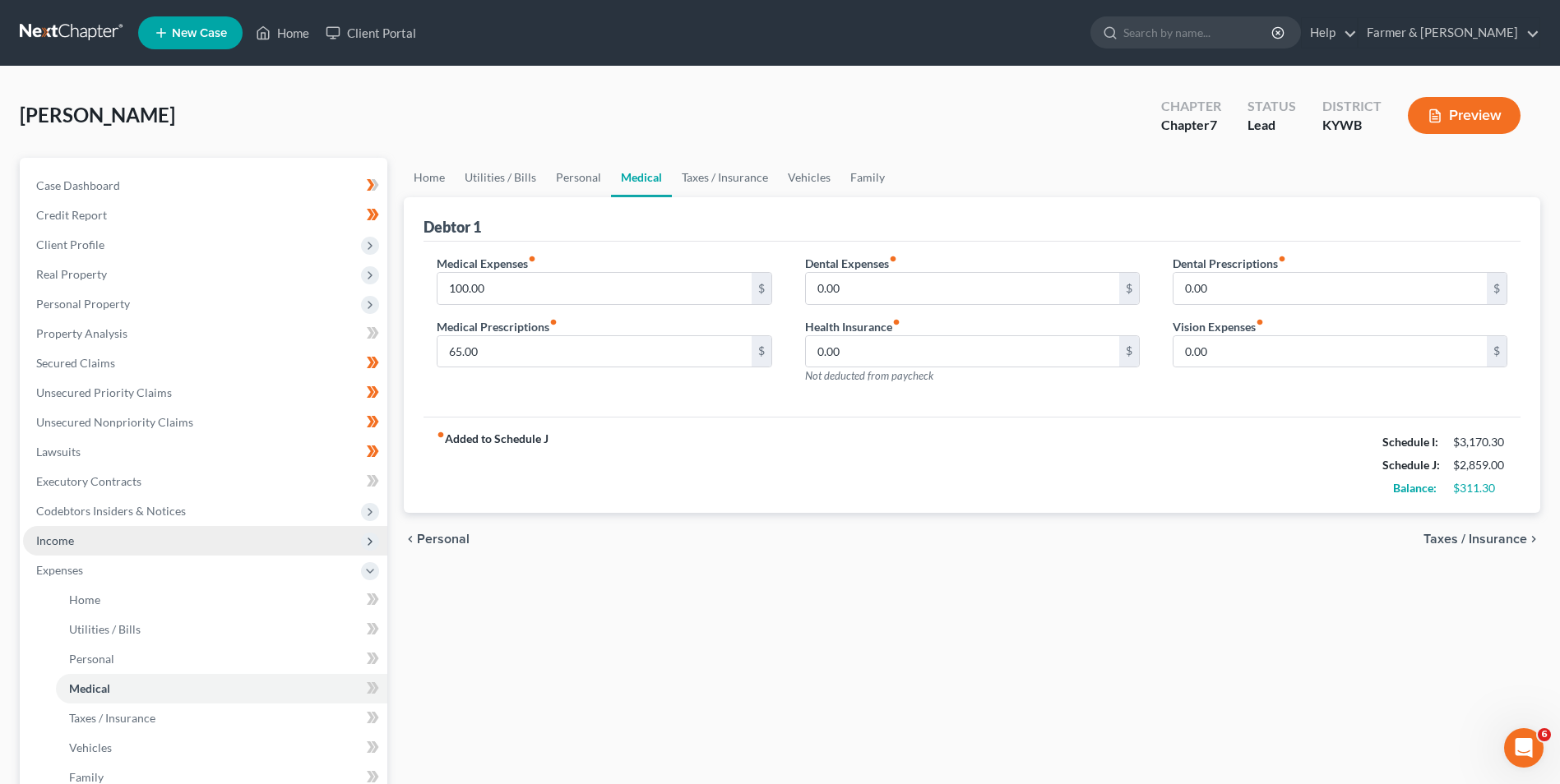
click at [103, 538] on span "Income" at bounding box center [205, 540] width 364 height 30
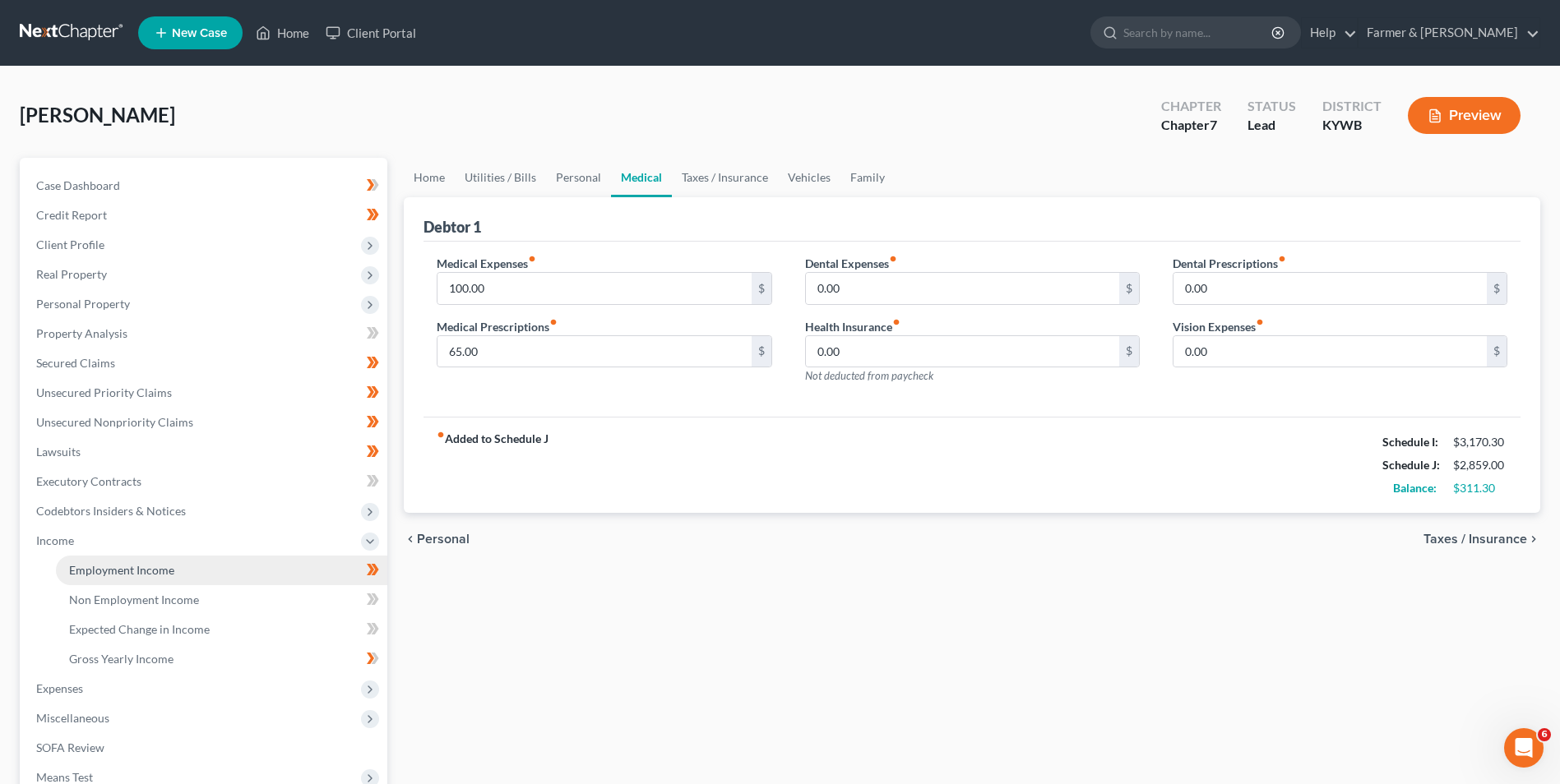
click at [136, 574] on span "Employment Income" at bounding box center [121, 570] width 105 height 14
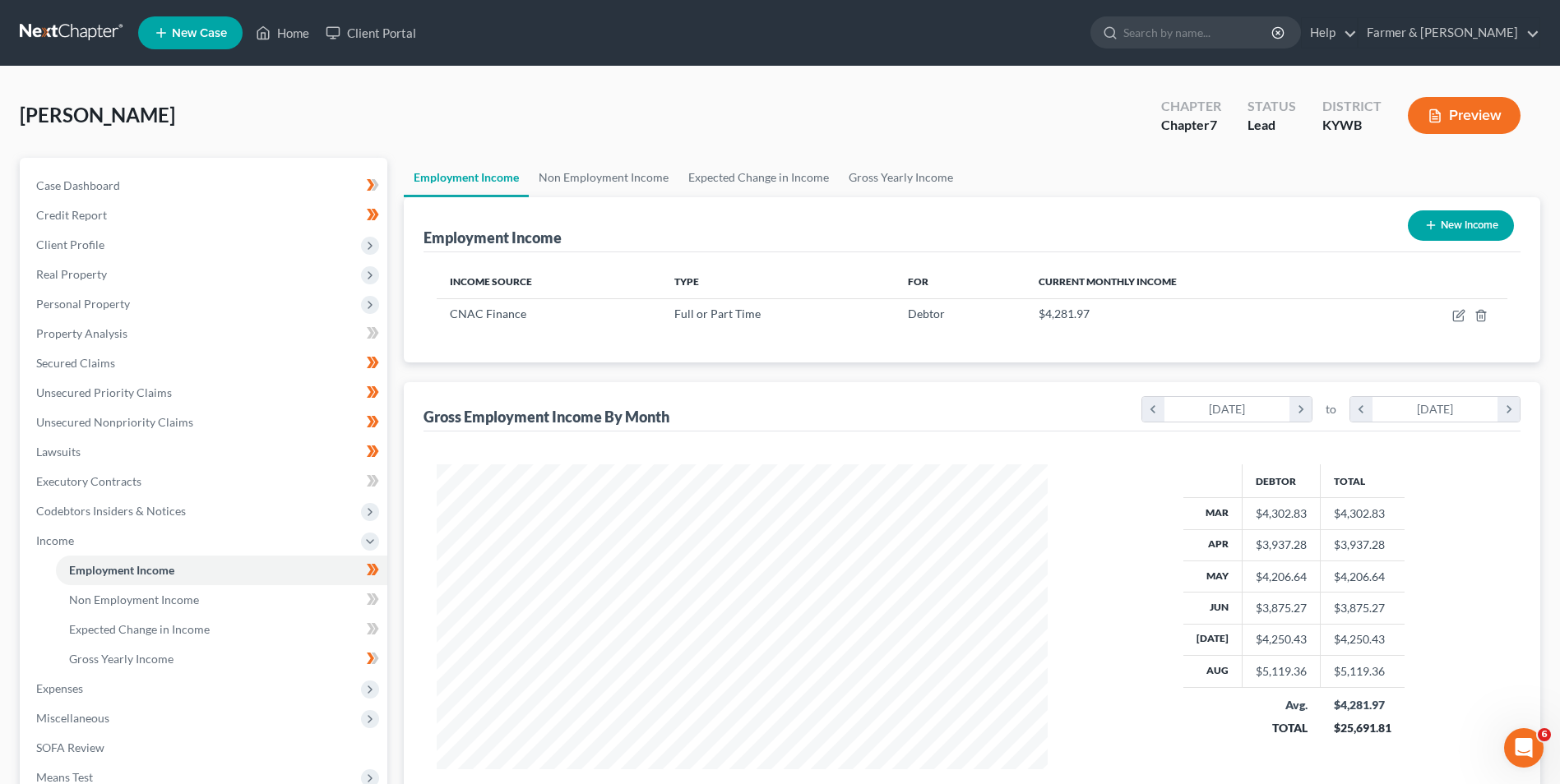
scroll to position [208, 0]
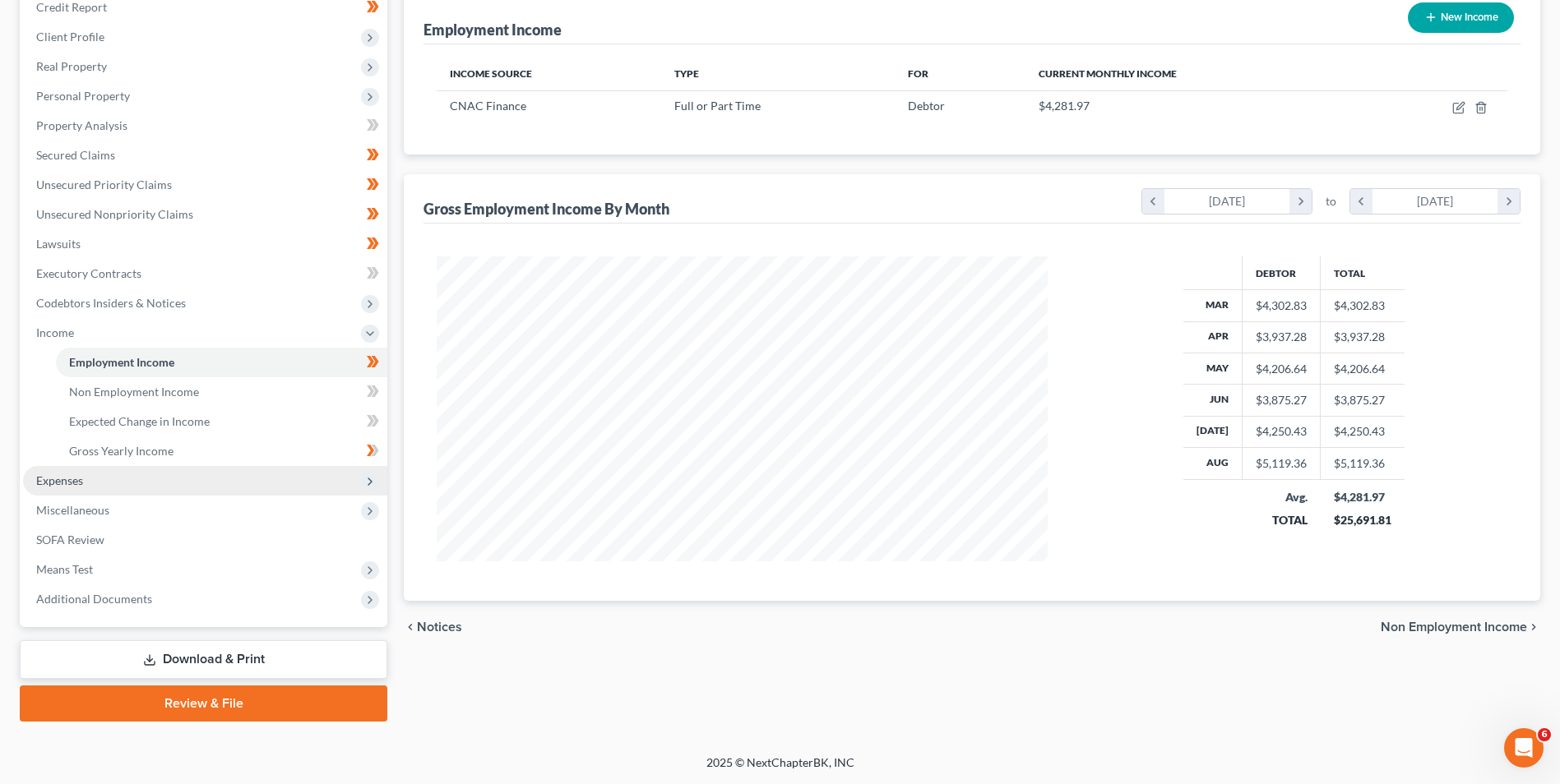
click at [84, 480] on span "Expenses" at bounding box center [205, 480] width 364 height 30
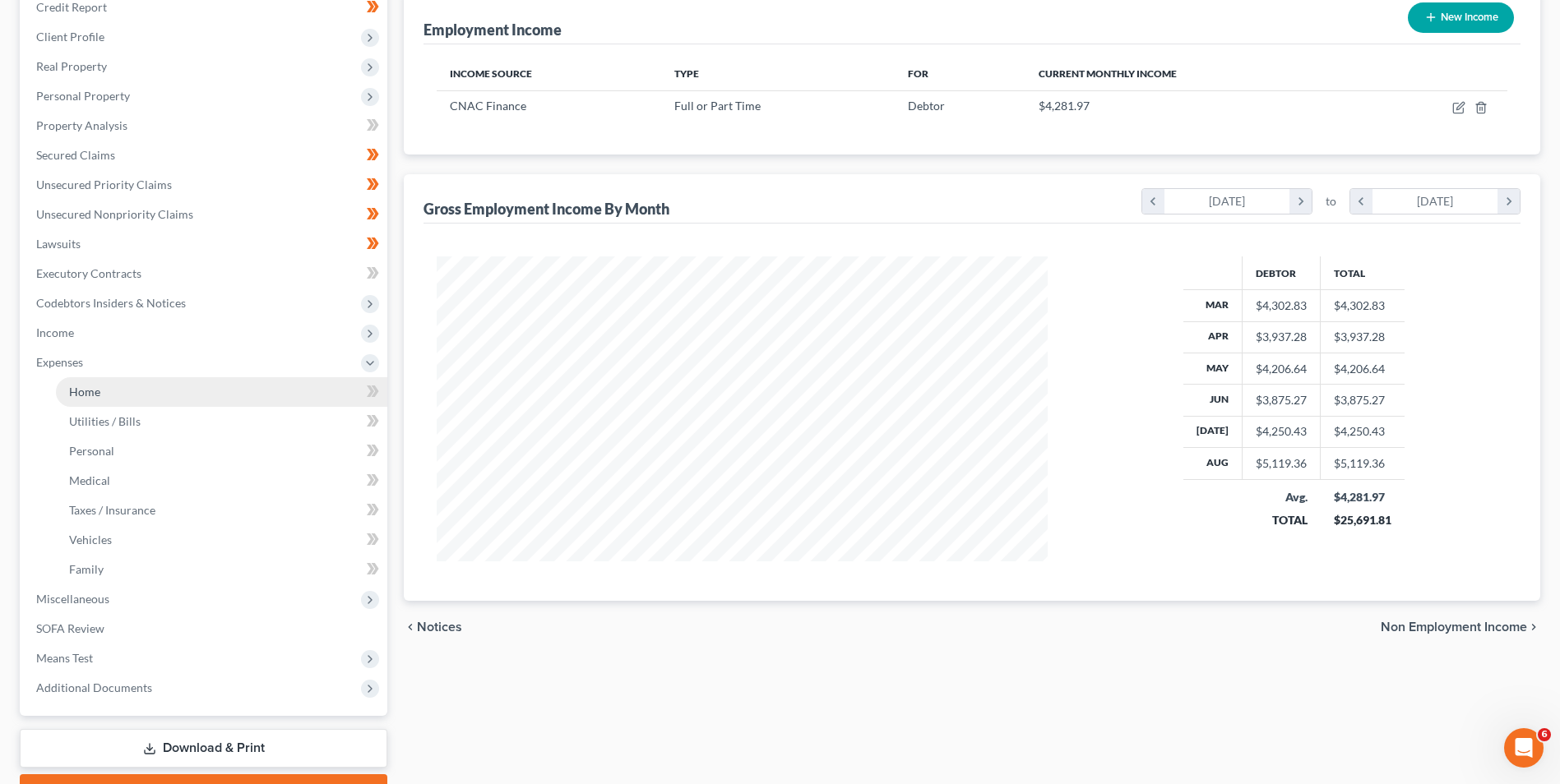
click at [92, 384] on span "Home" at bounding box center [84, 392] width 31 height 14
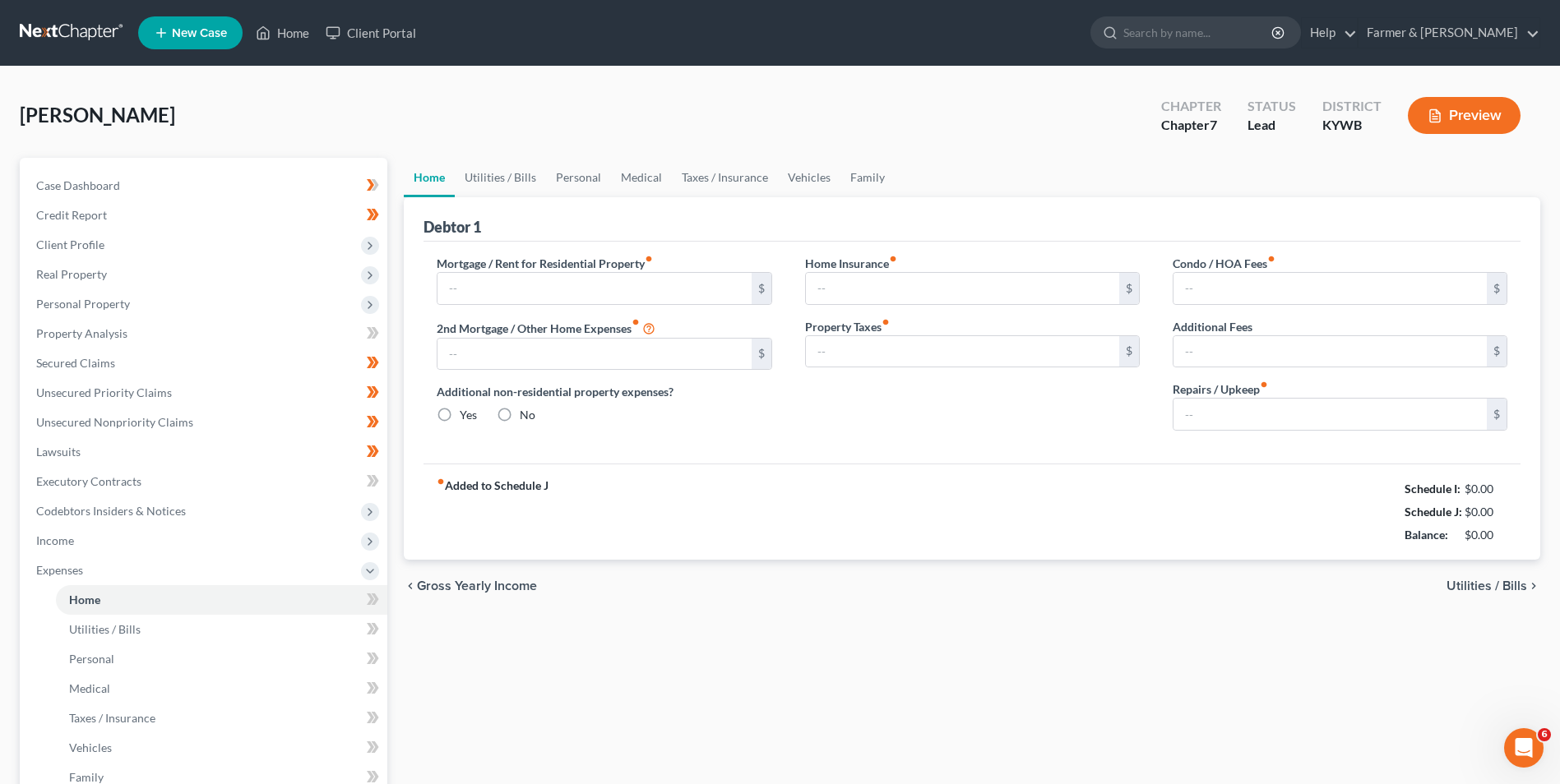
type input "500.00"
type input "0.00"
radio input "true"
type input "56.00"
type input "0.00"
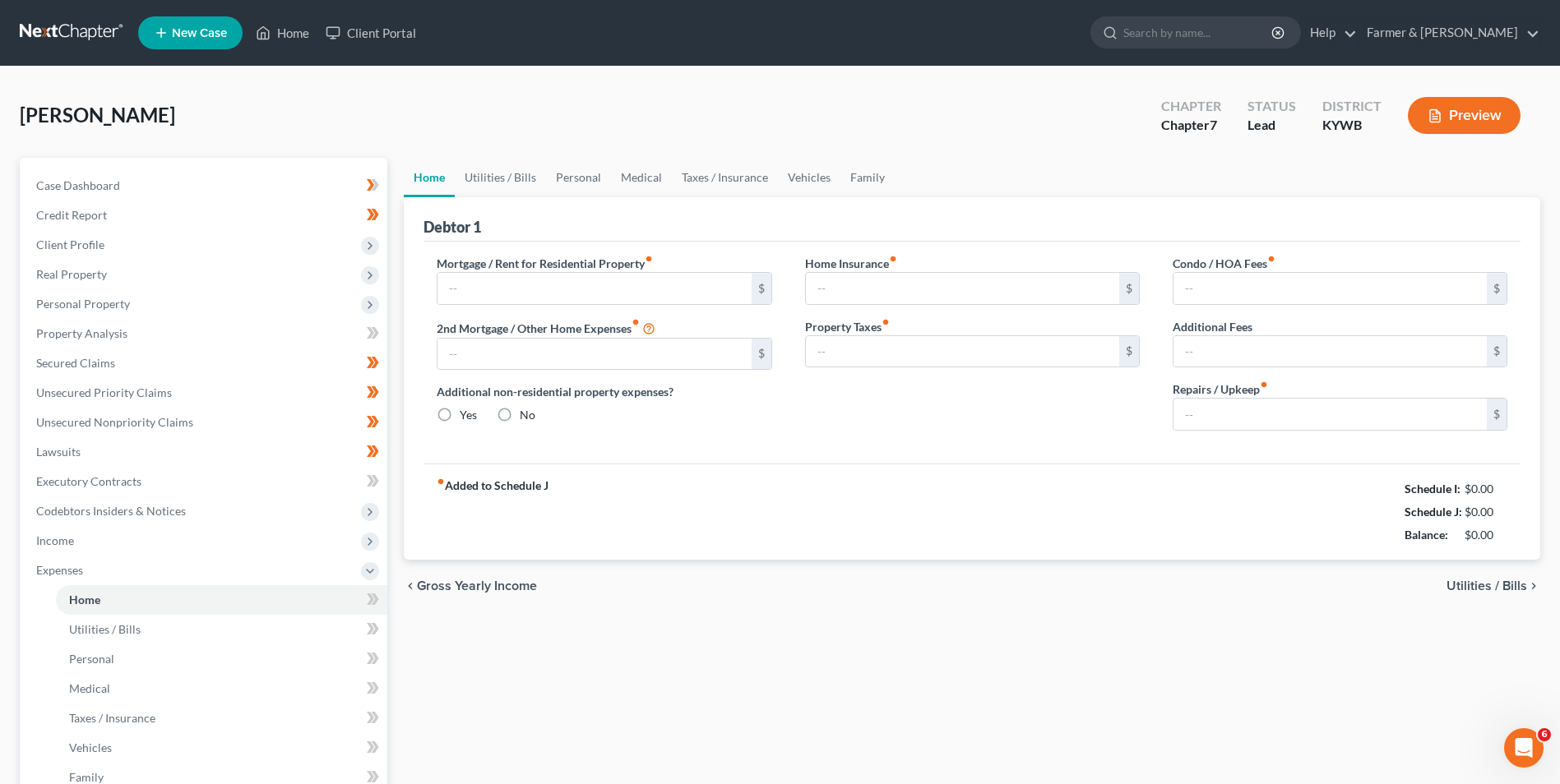
type input "0.00"
type input "50.00"
click at [718, 171] on link "Taxes / Insurance" at bounding box center [724, 177] width 106 height 39
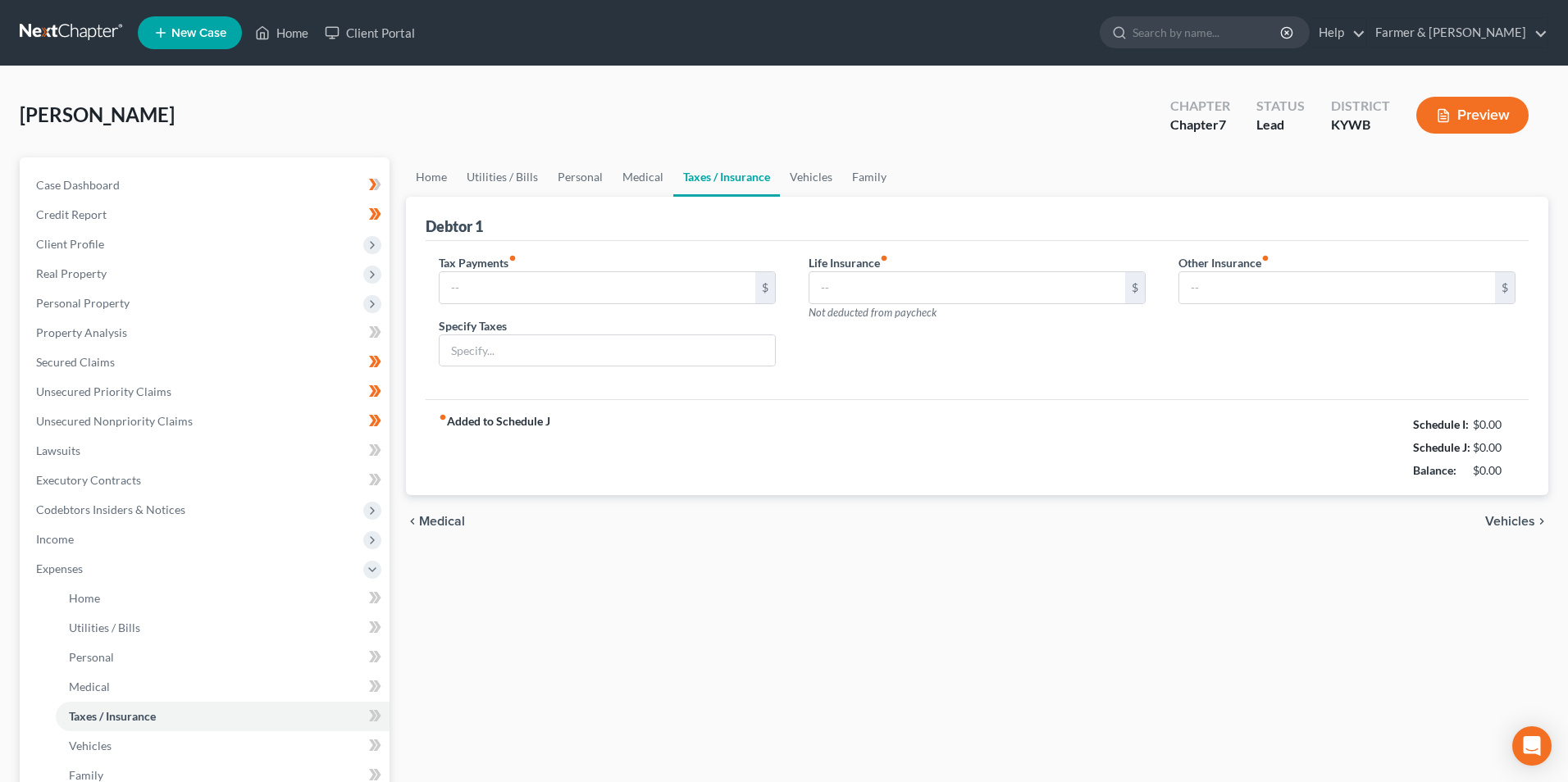
type input "21.00"
type input "Vehicle Registration Taxes"
type input "0.00"
drag, startPoint x: 1496, startPoint y: 471, endPoint x: 1377, endPoint y: 476, distance: 119.1
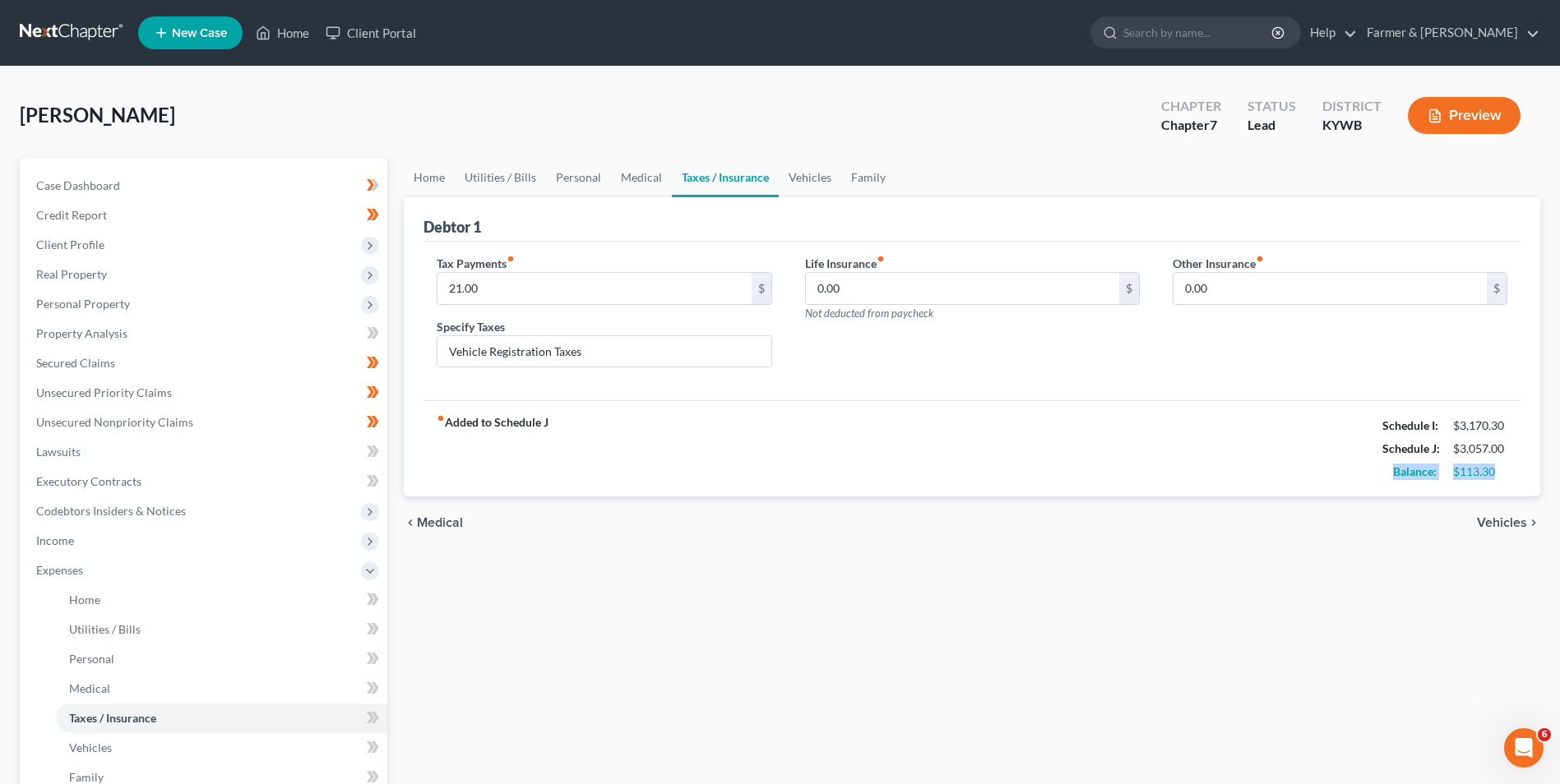
click at [1381, 478] on div "Balance: $113.30" at bounding box center [1445, 472] width 142 height 23
click at [442, 174] on link "Home" at bounding box center [429, 177] width 51 height 39
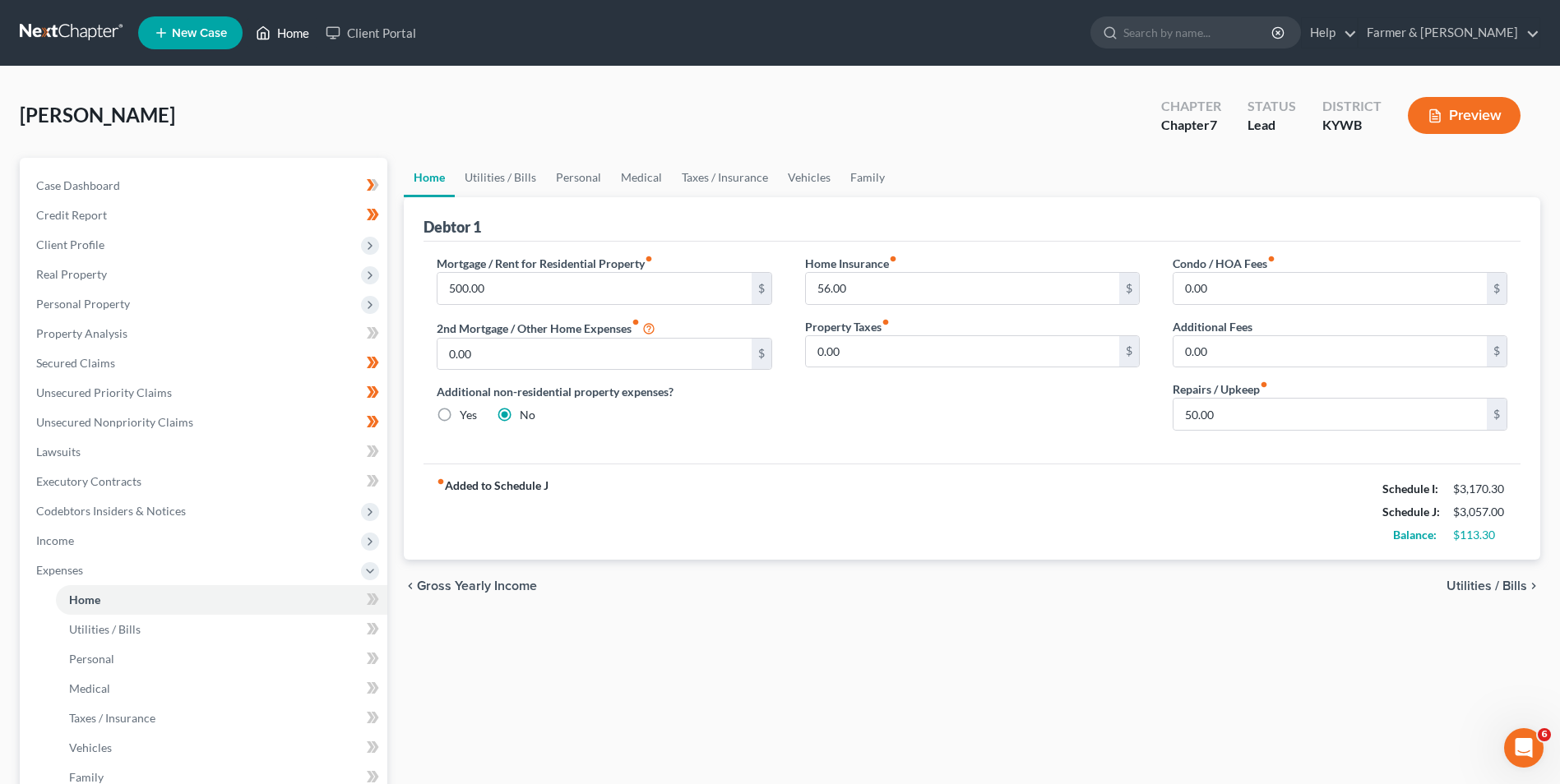
click at [273, 32] on link "Home" at bounding box center [282, 32] width 70 height 30
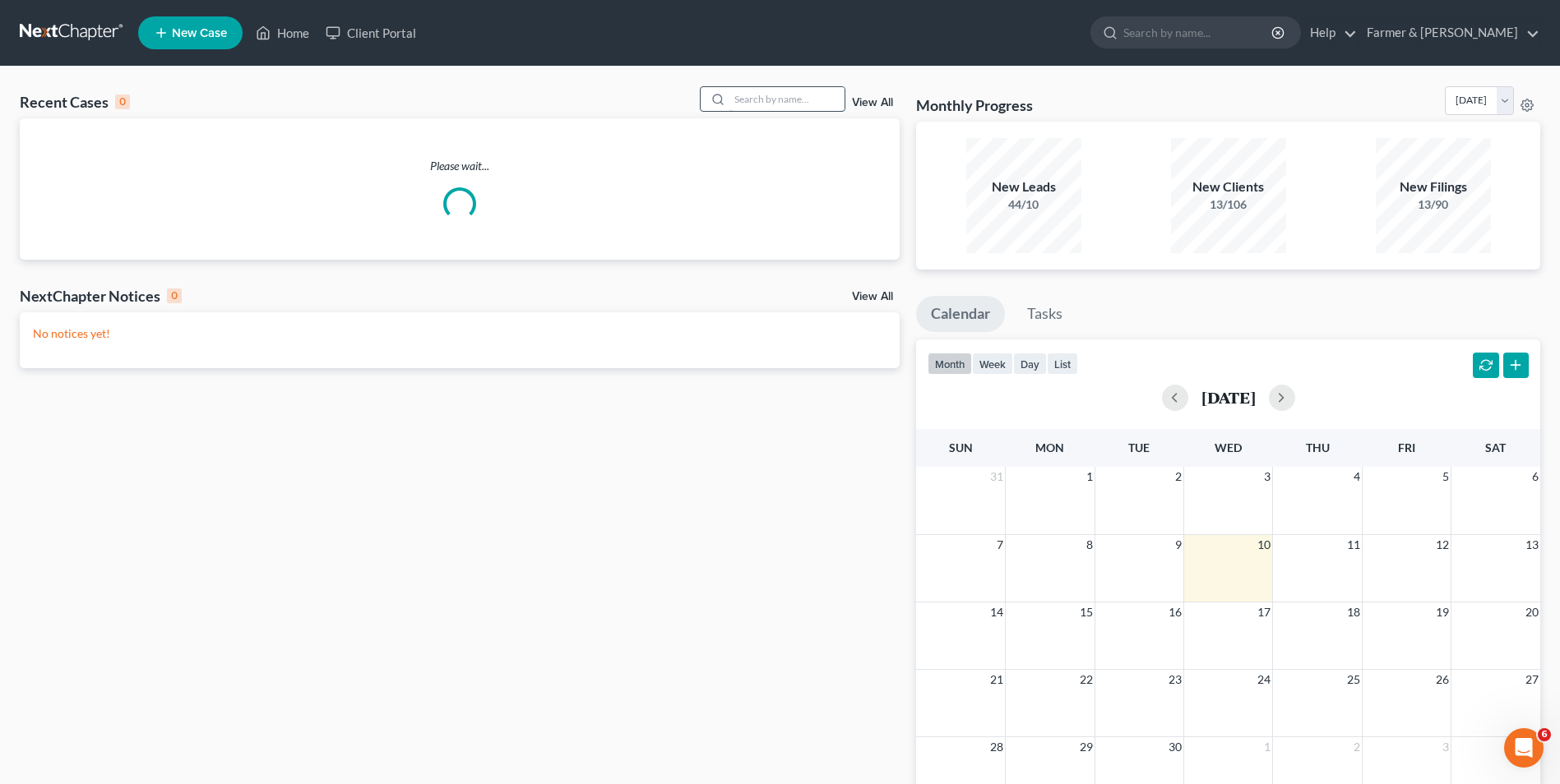
drag, startPoint x: 762, startPoint y: 97, endPoint x: 794, endPoint y: 101, distance: 32.2
click at [763, 97] on input "search" at bounding box center [787, 99] width 115 height 24
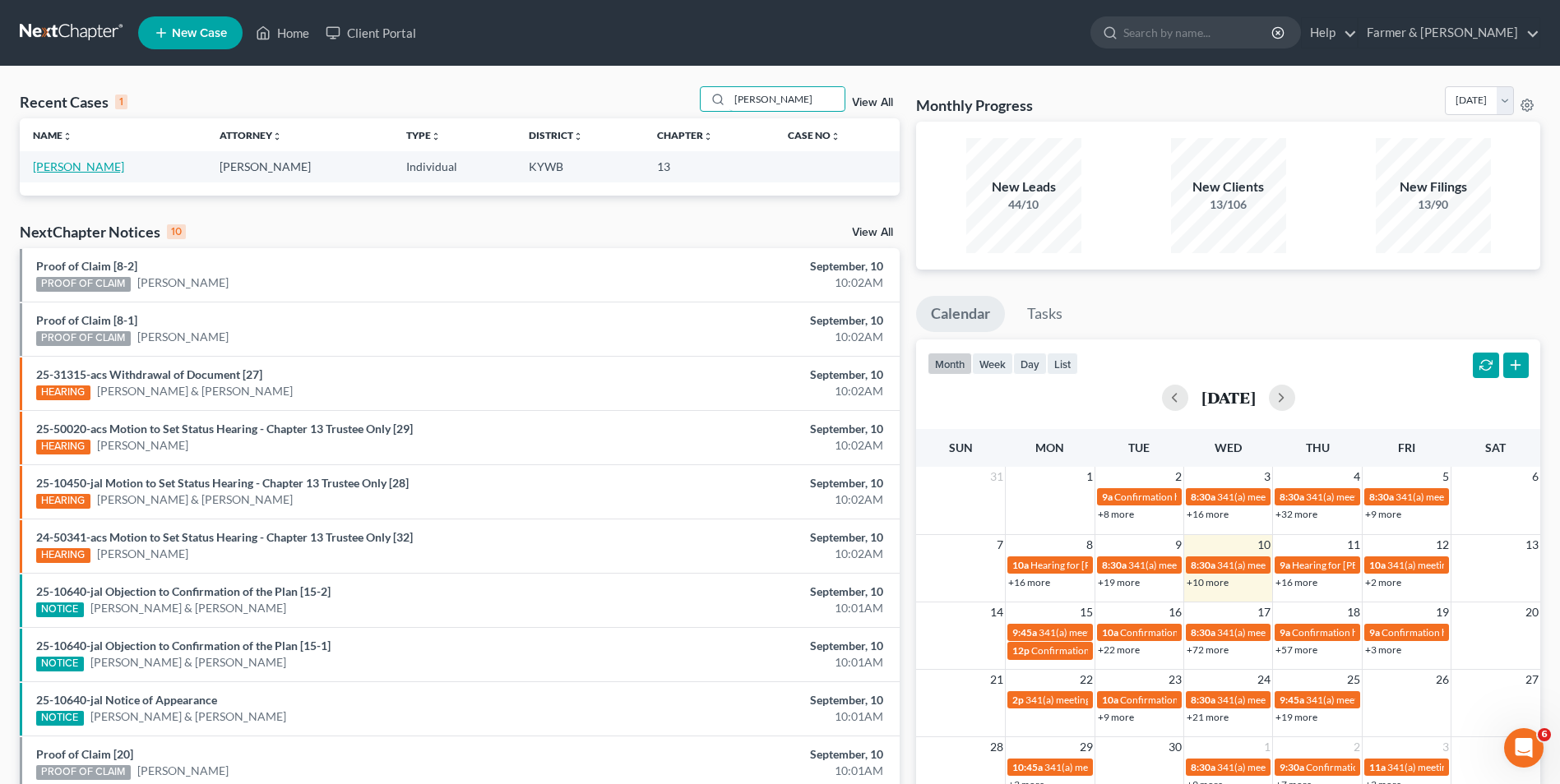
type input "pumphrey"
click at [96, 165] on link "Pumphrey, Yolanda" at bounding box center [79, 167] width 91 height 14
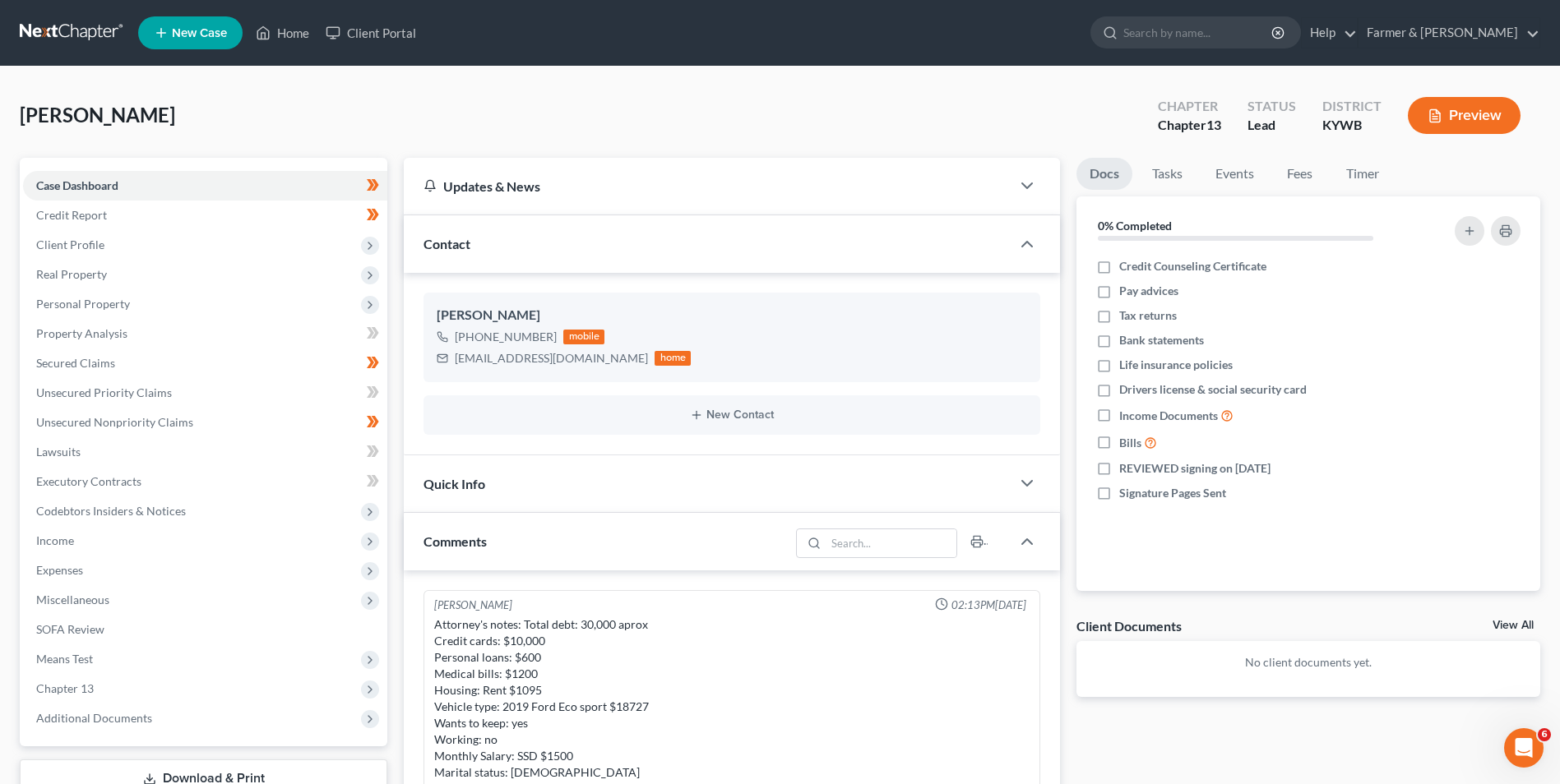
scroll to position [485, 0]
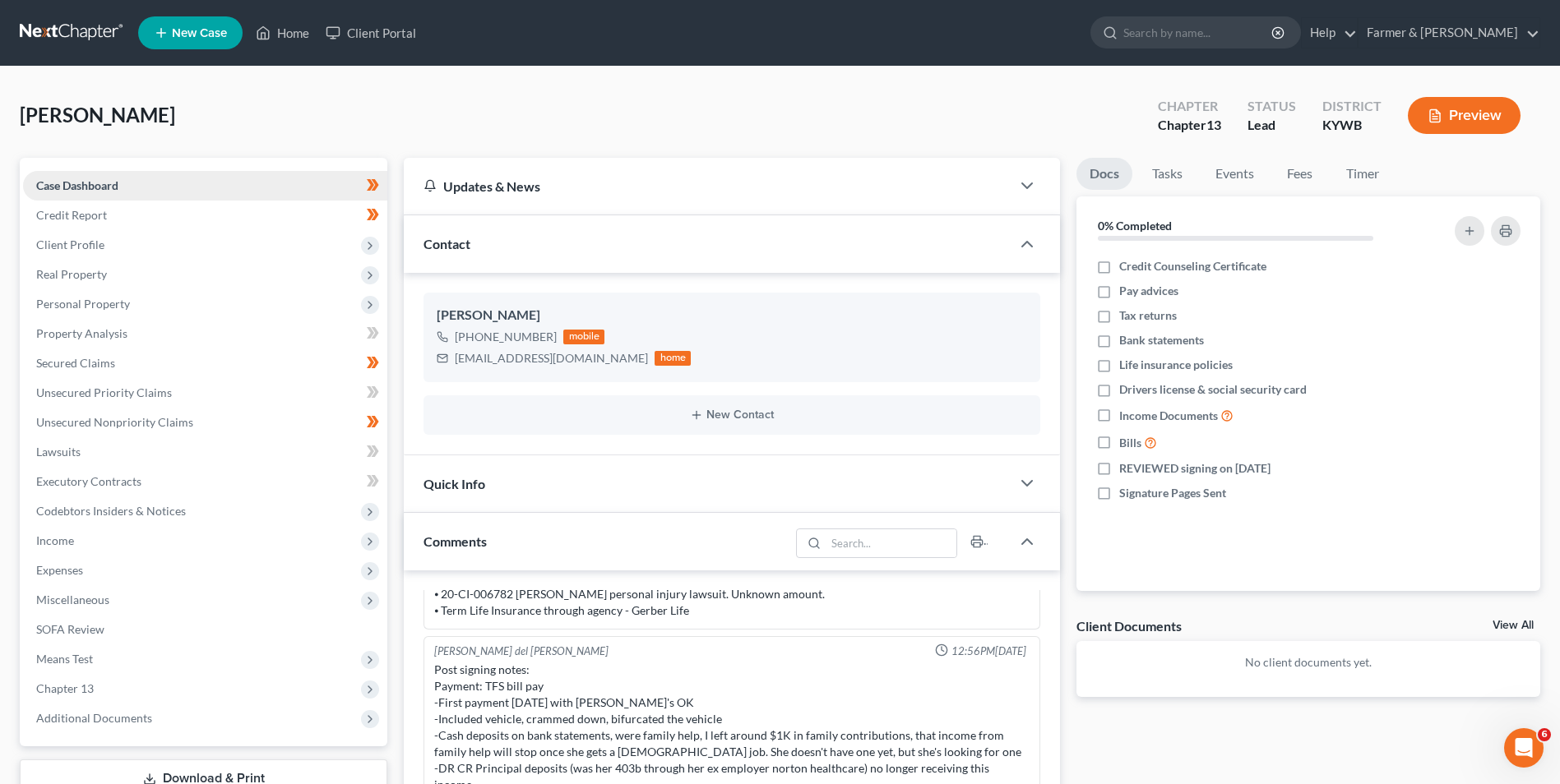
click at [91, 187] on span "Case Dashboard" at bounding box center [77, 185] width 82 height 14
click at [286, 25] on link "Home" at bounding box center [282, 32] width 70 height 30
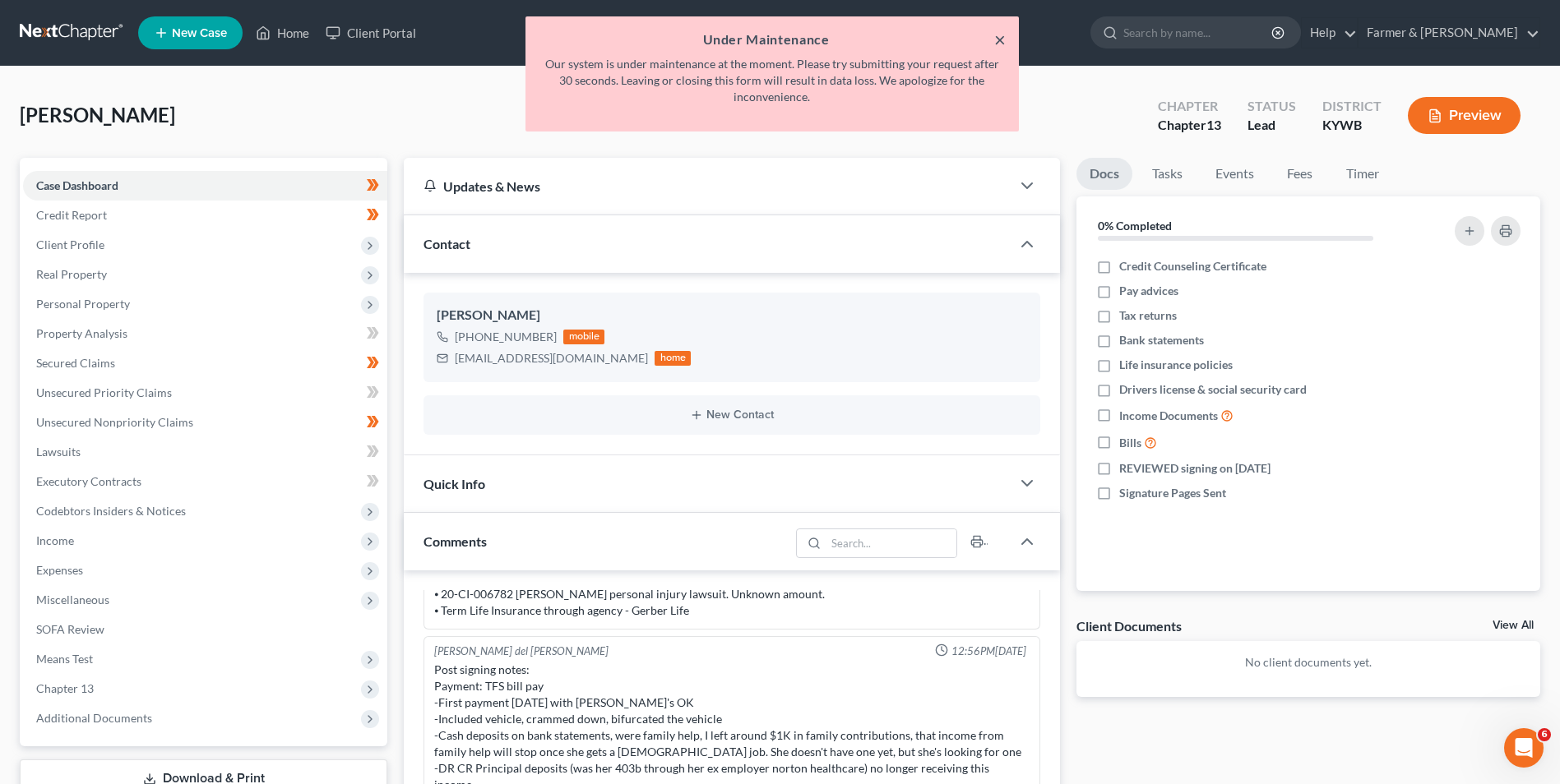
click at [999, 38] on button "×" at bounding box center [1000, 39] width 12 height 20
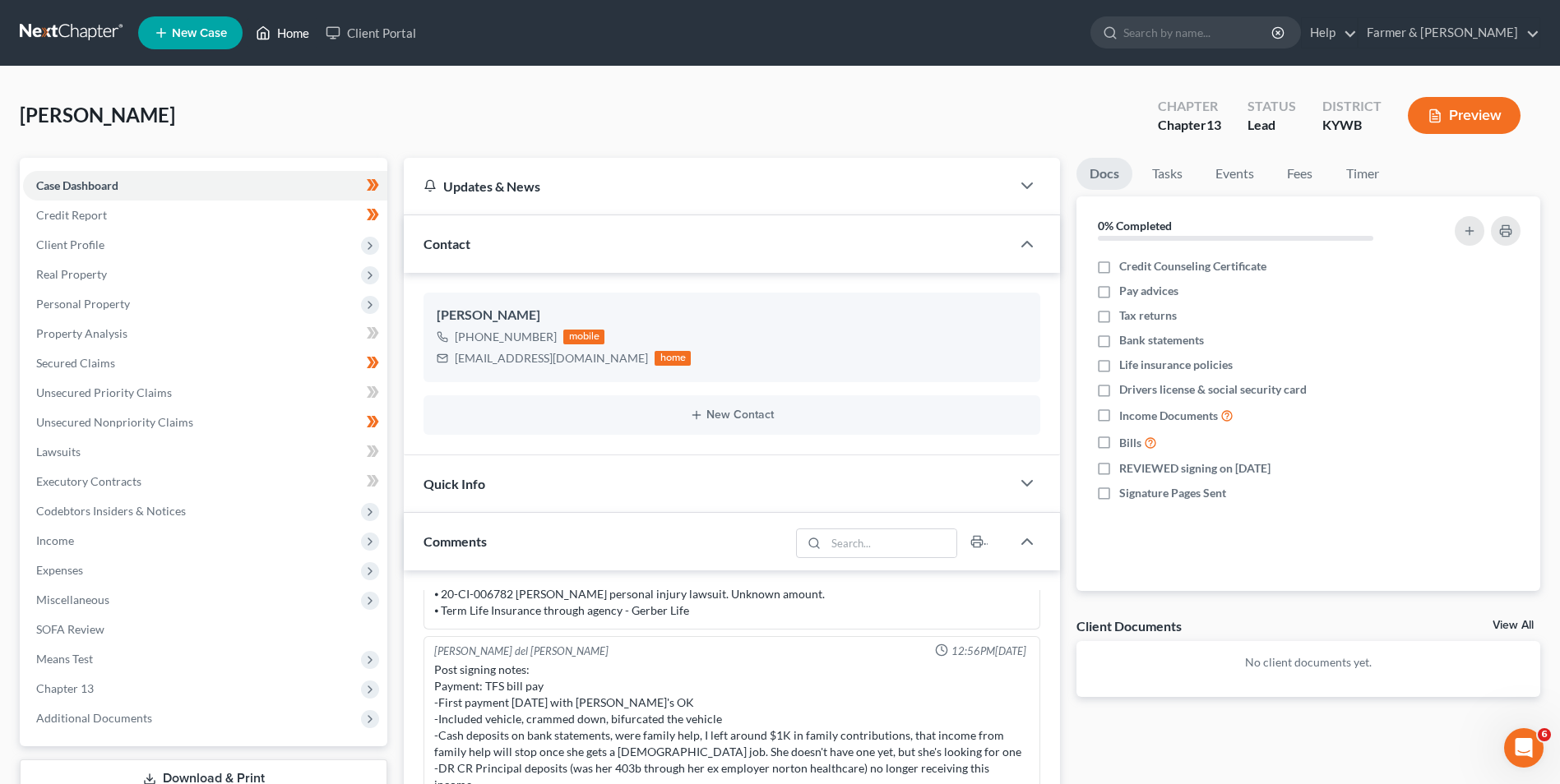
click at [278, 30] on link "Home" at bounding box center [282, 32] width 70 height 30
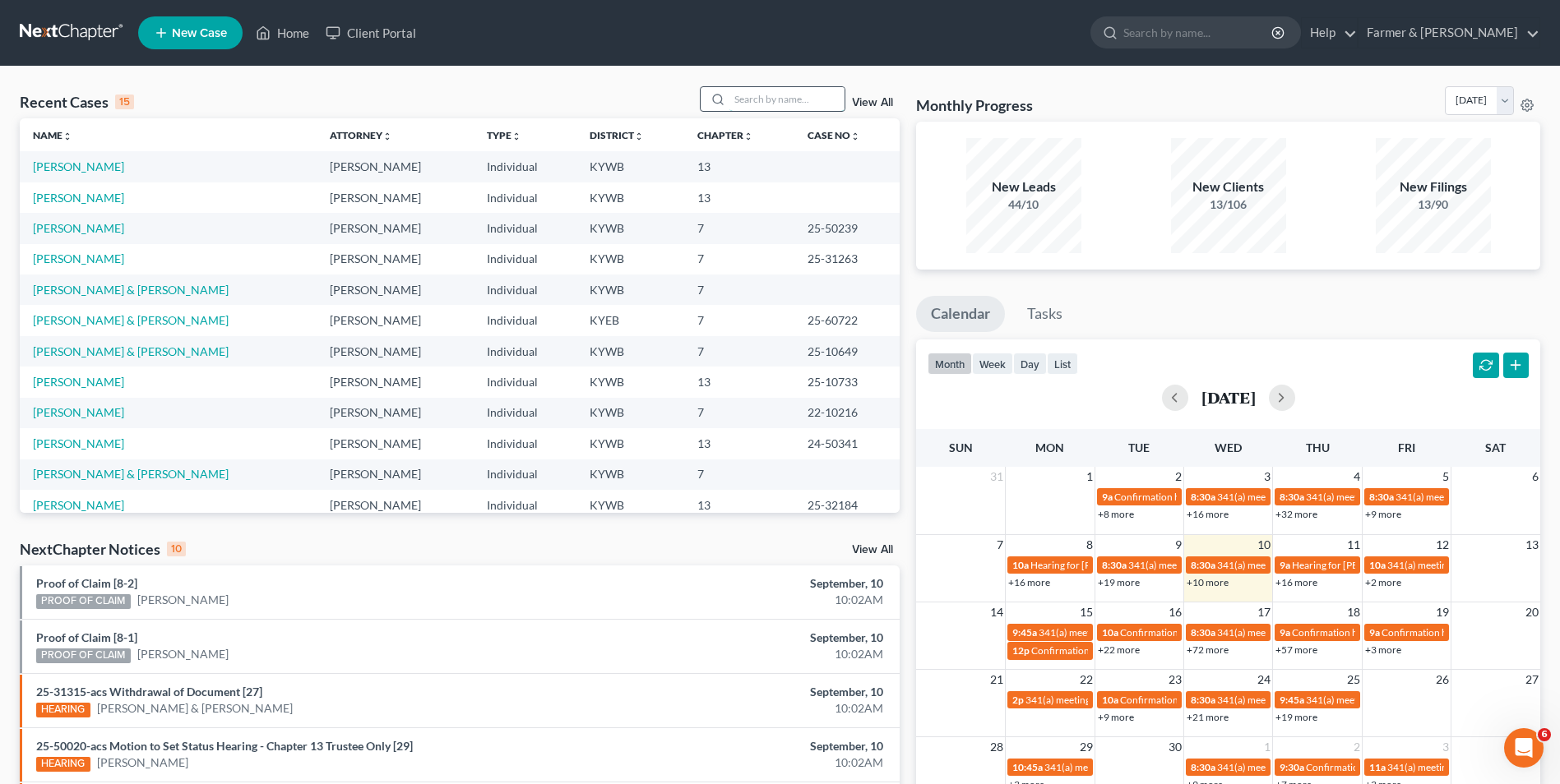
click at [783, 106] on input "search" at bounding box center [787, 99] width 115 height 24
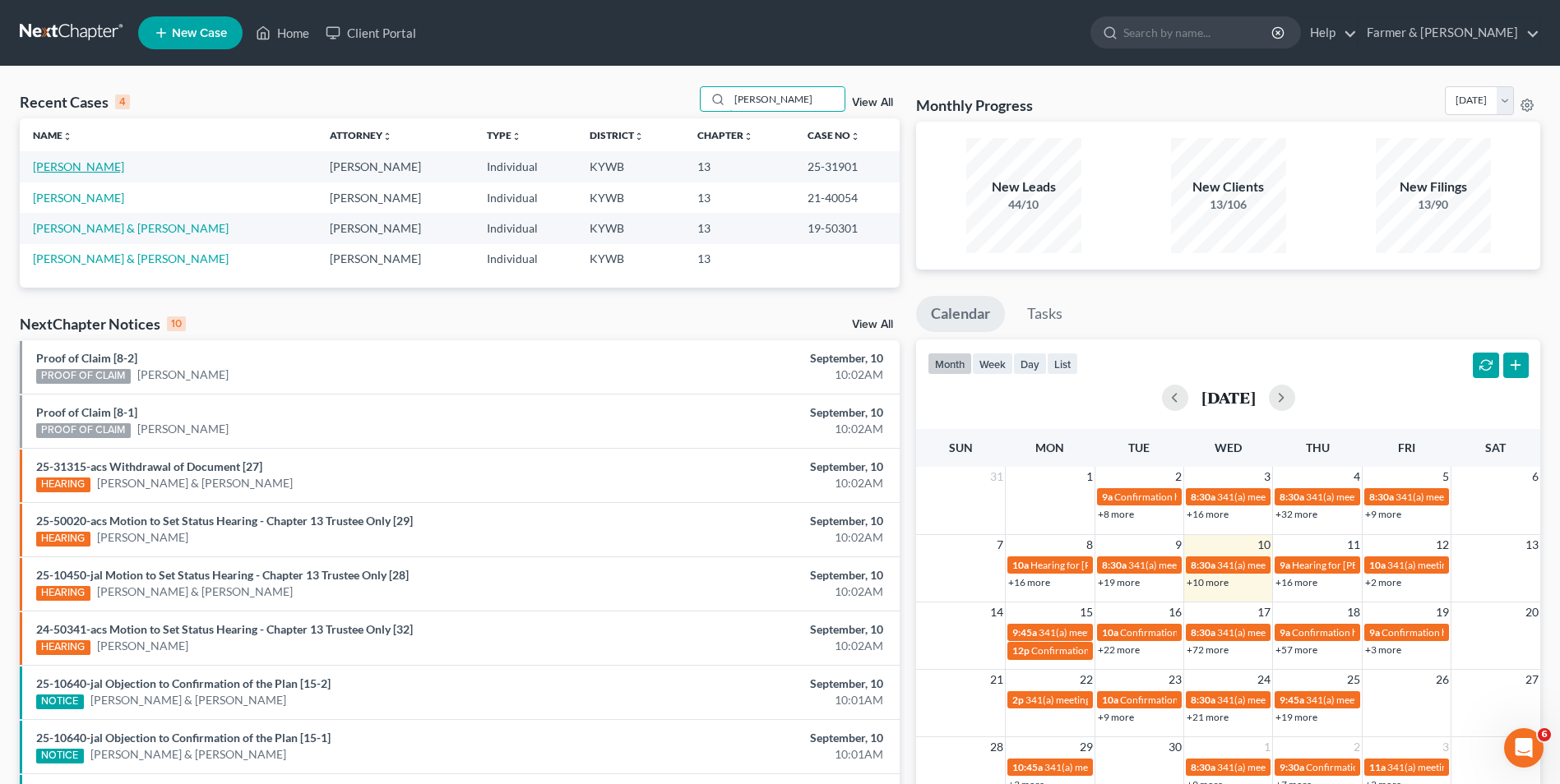
type input "gipson"
click at [74, 172] on link "Gipson, Vincent" at bounding box center [79, 167] width 91 height 14
